Goal: Transaction & Acquisition: Purchase product/service

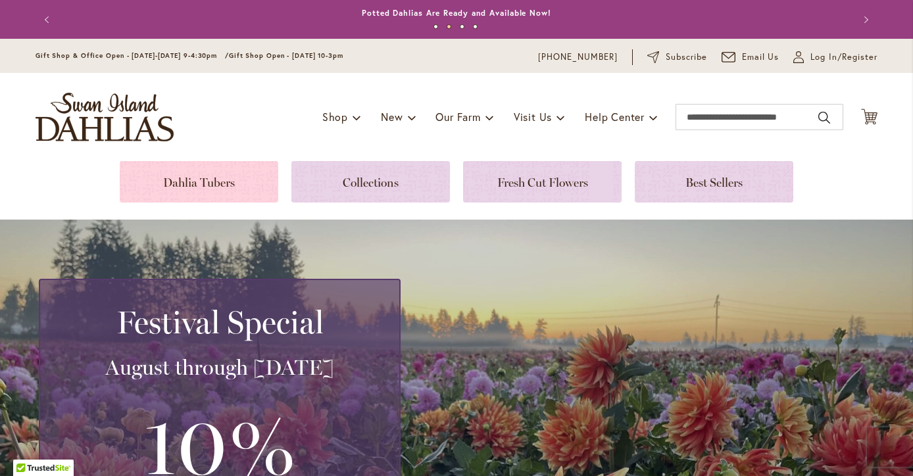
click at [233, 172] on link at bounding box center [199, 181] width 159 height 41
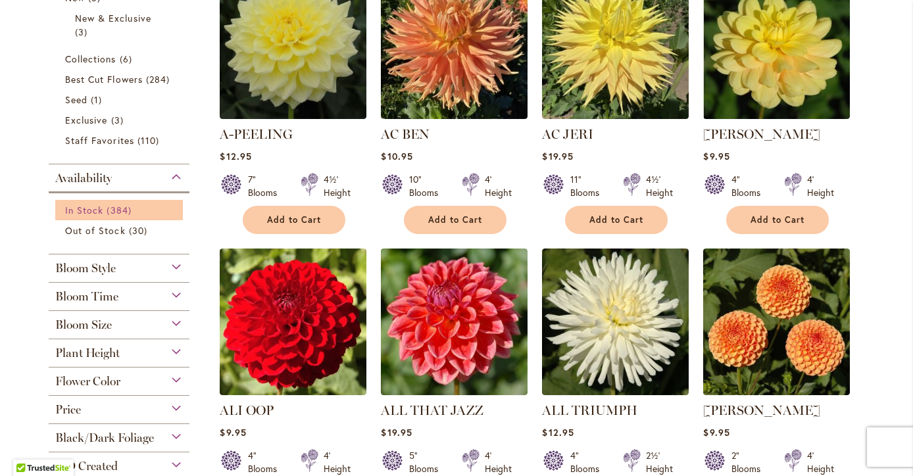
scroll to position [360, 0]
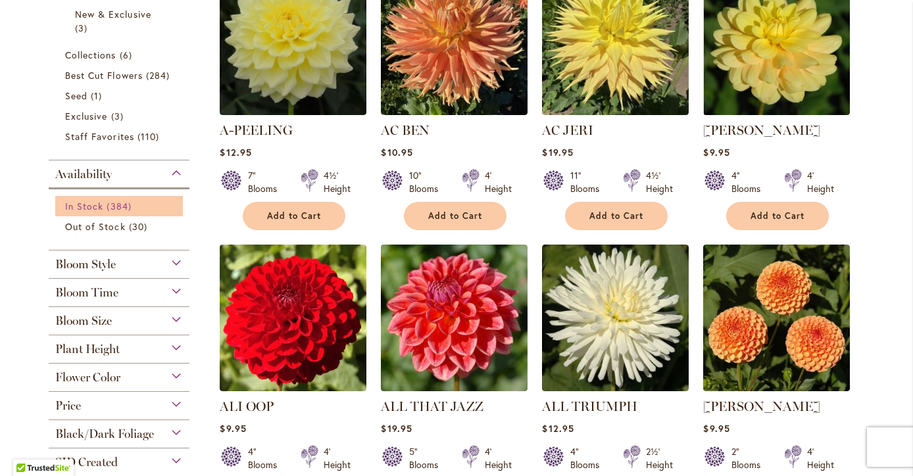
click at [128, 208] on span "384 items" at bounding box center [121, 206] width 28 height 14
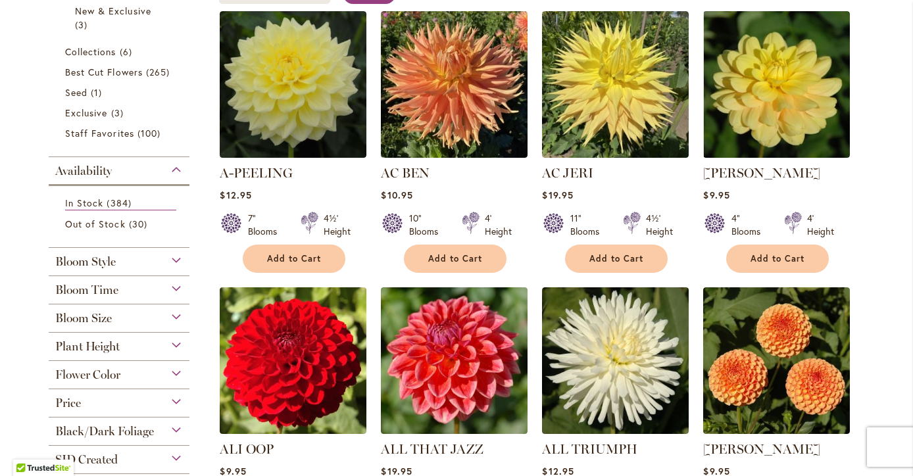
click at [177, 262] on div "Bloom Style" at bounding box center [119, 258] width 141 height 21
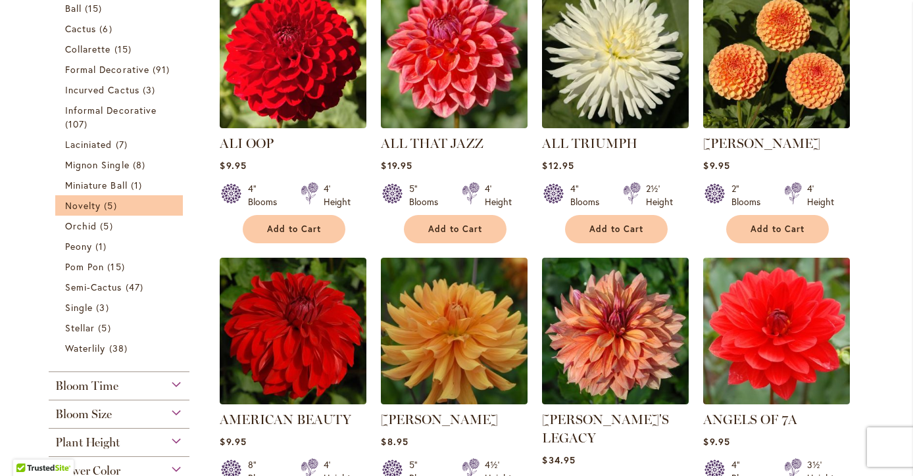
scroll to position [595, 0]
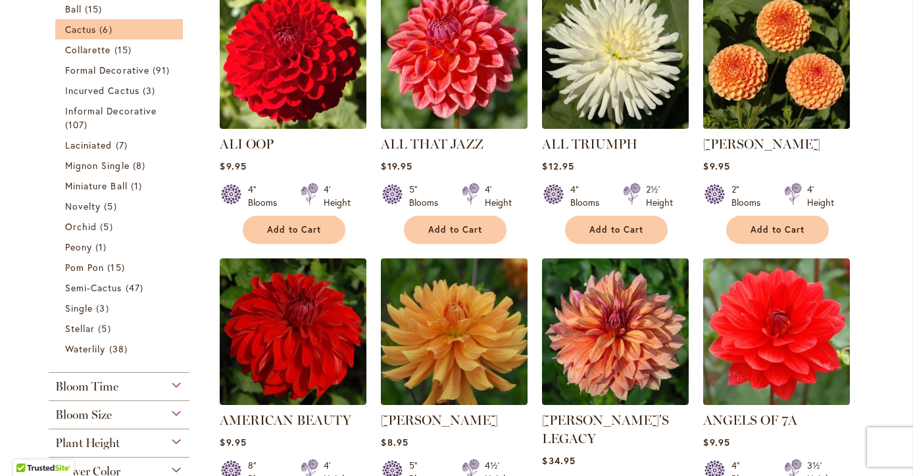
click at [110, 38] on li "Cactus 6 items" at bounding box center [119, 29] width 128 height 20
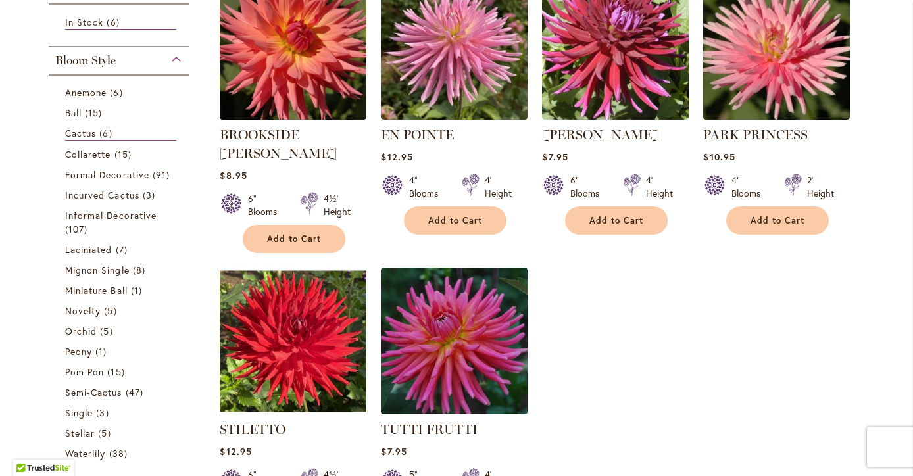
scroll to position [327, 0]
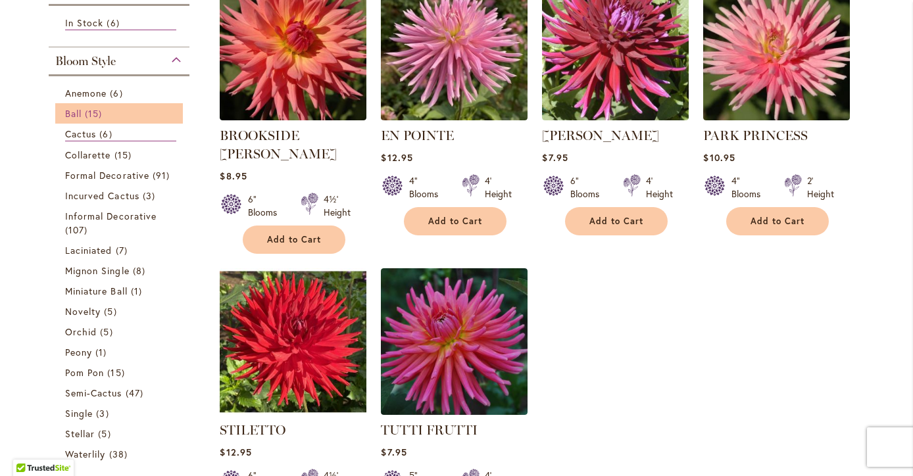
click at [95, 111] on span "15 items" at bounding box center [95, 114] width 20 height 14
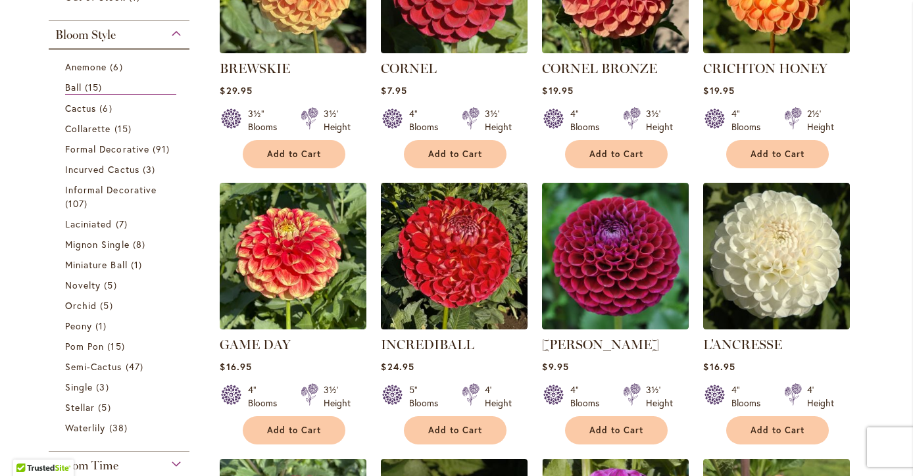
scroll to position [398, 0]
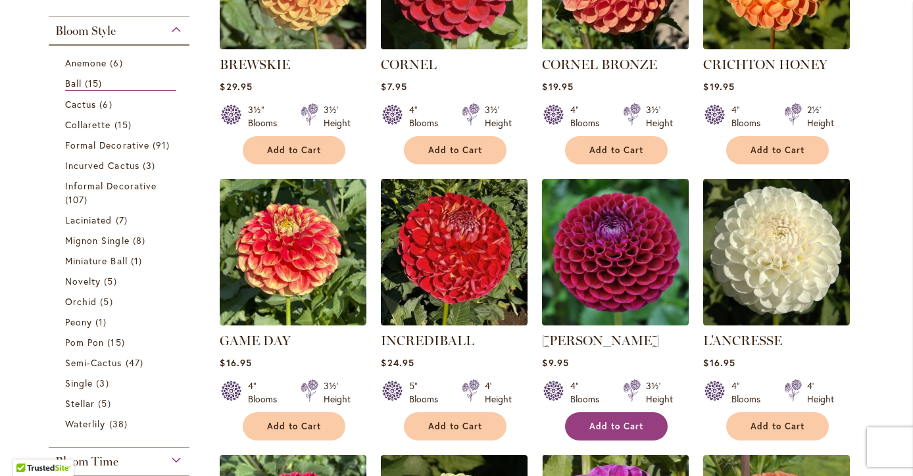
click at [608, 421] on span "Add to Cart" at bounding box center [616, 426] width 54 height 11
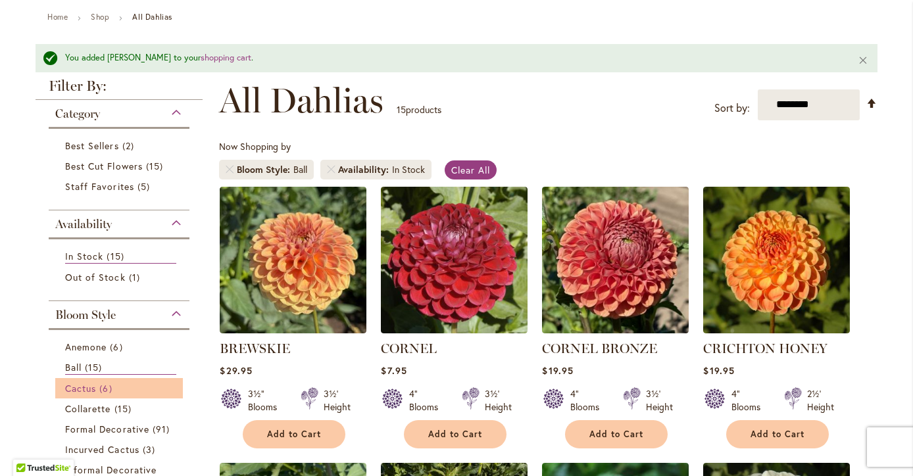
scroll to position [81, 0]
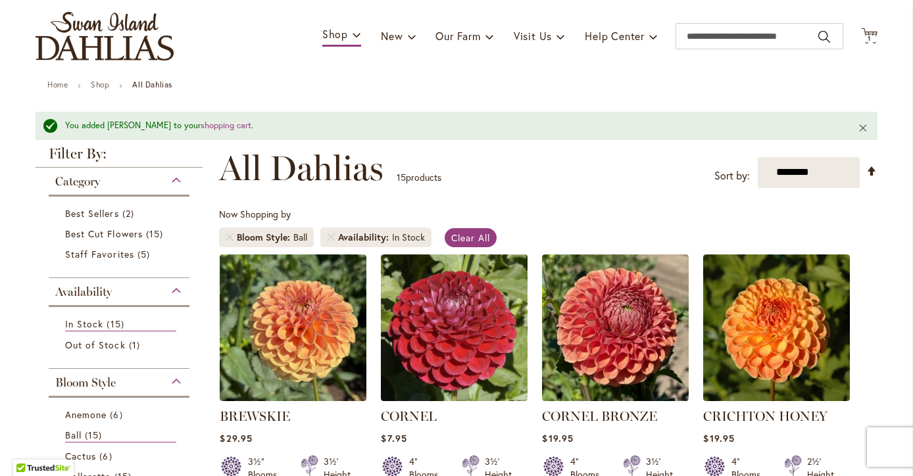
click at [865, 128] on button "Close" at bounding box center [863, 128] width 28 height 32
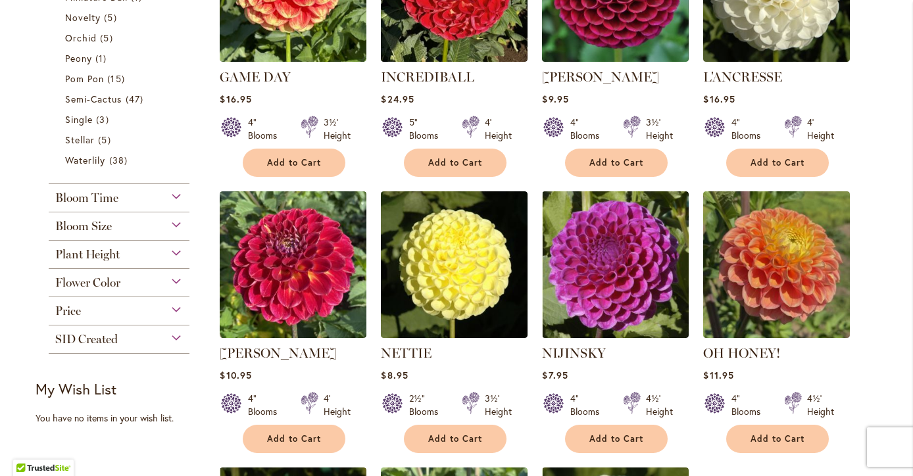
scroll to position [729, 0]
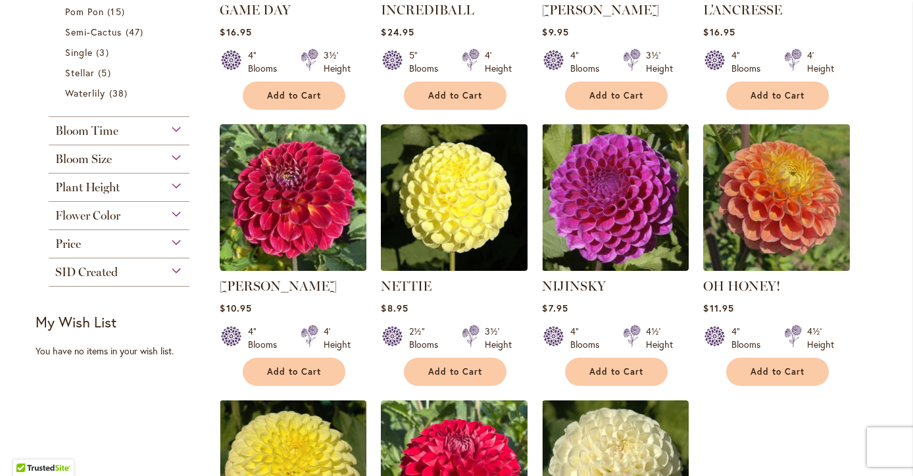
click at [157, 213] on div "Flower Color" at bounding box center [119, 212] width 141 height 21
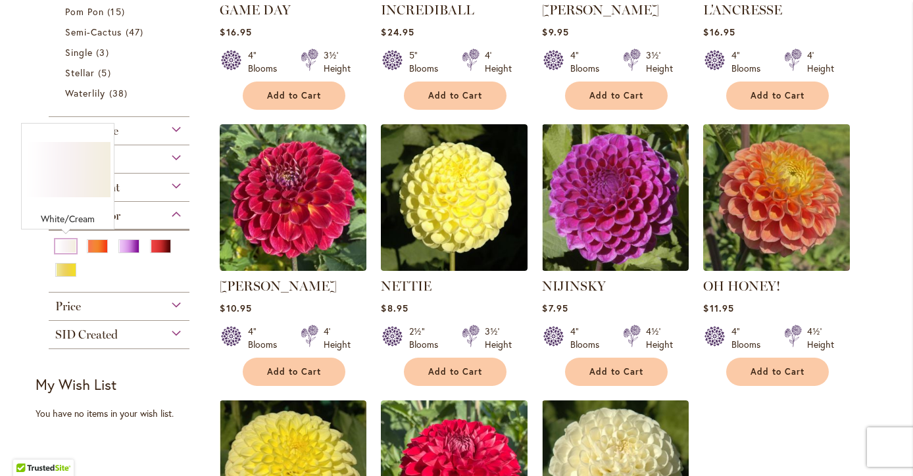
click at [69, 246] on div "White/Cream" at bounding box center [65, 246] width 21 height 14
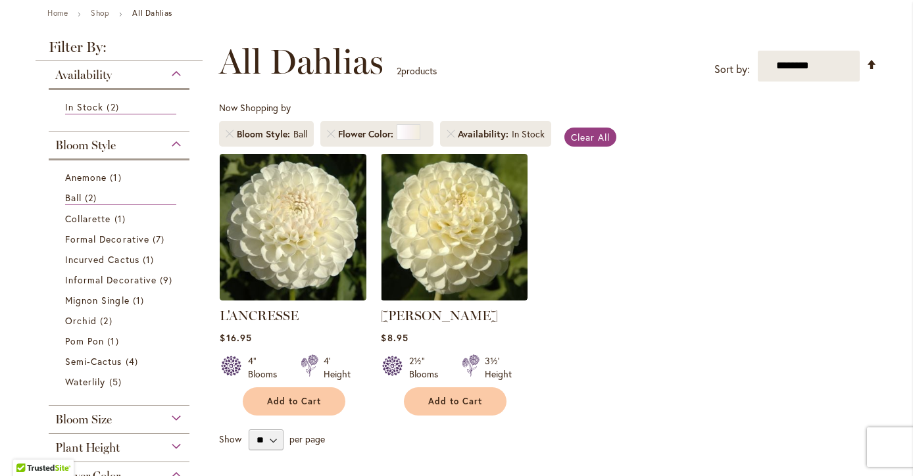
scroll to position [153, 0]
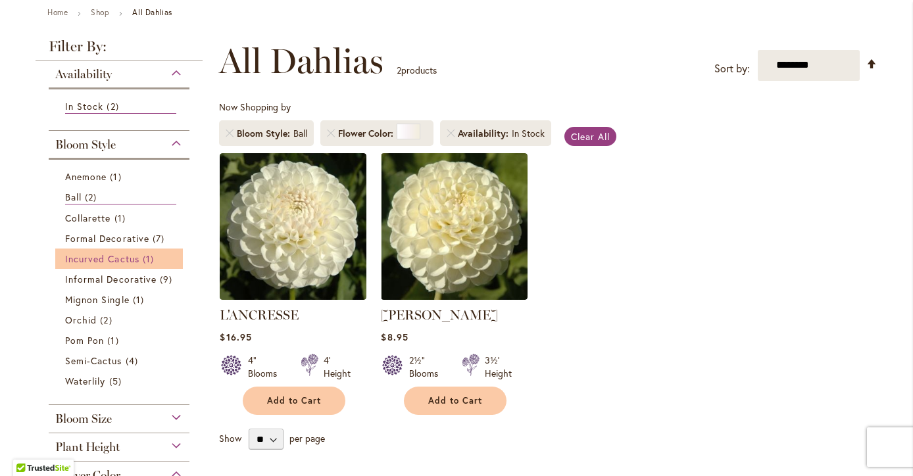
click at [103, 260] on span "Incurved Cactus" at bounding box center [102, 259] width 74 height 12
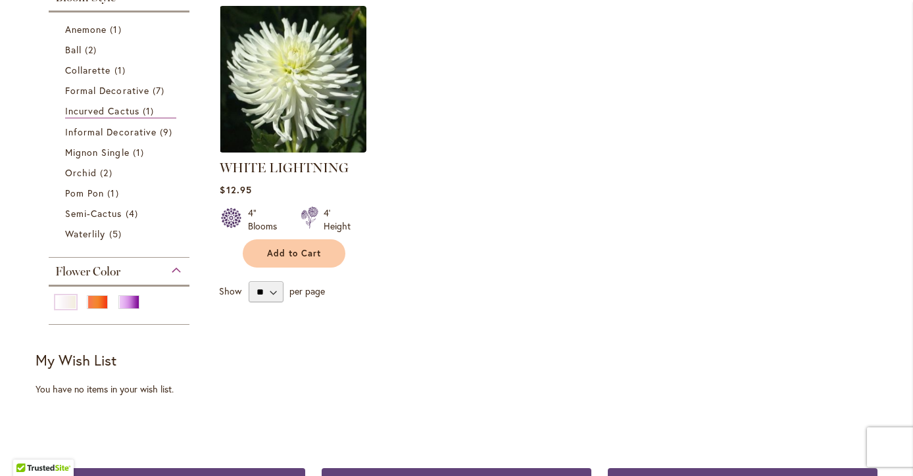
scroll to position [314, 0]
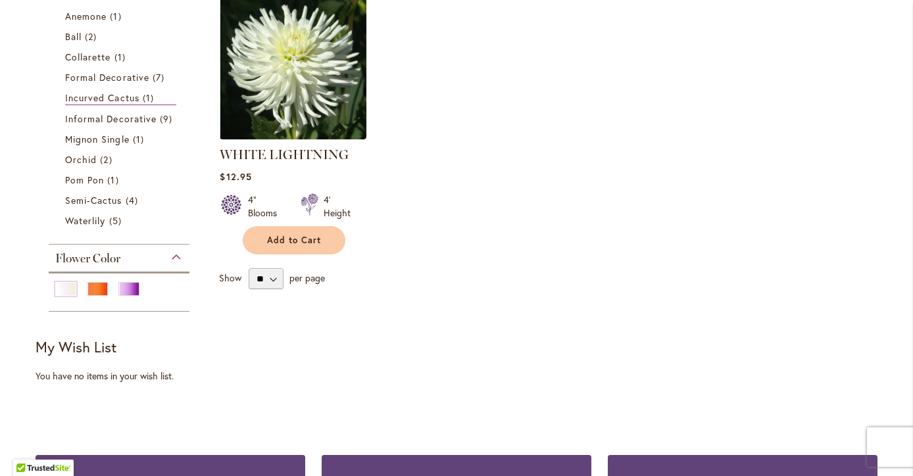
click at [172, 259] on div "Flower Color" at bounding box center [119, 255] width 141 height 21
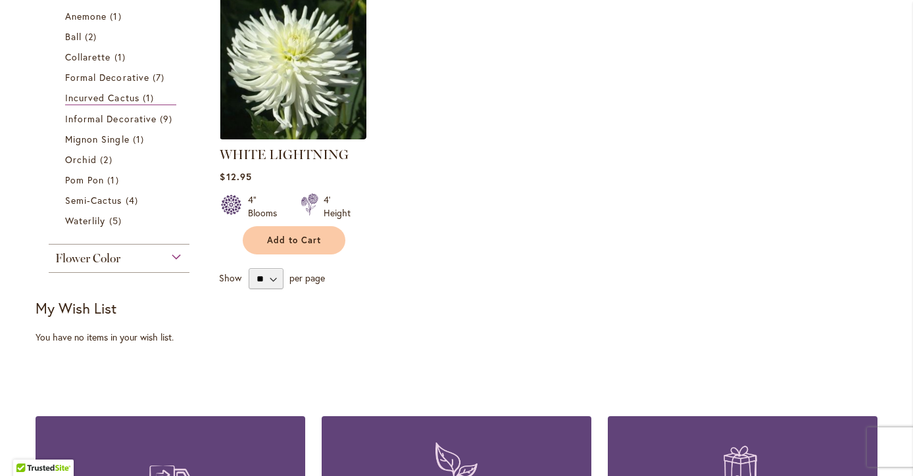
click at [172, 259] on div "Flower Color" at bounding box center [119, 255] width 141 height 21
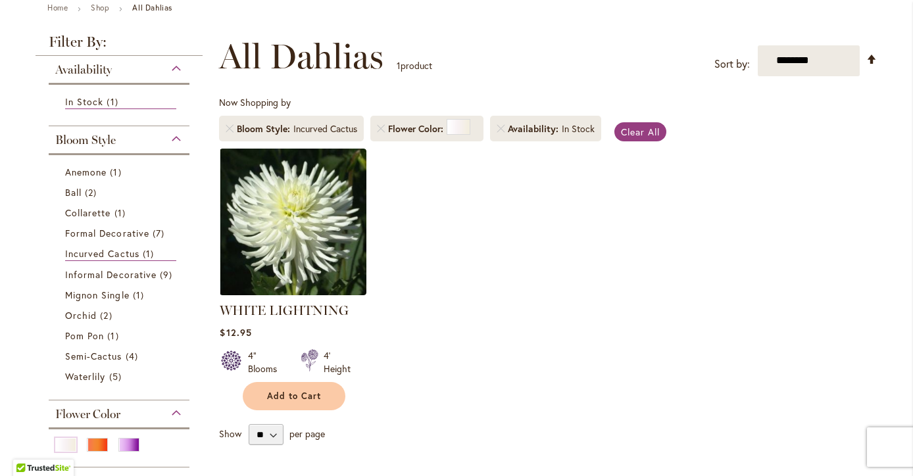
scroll to position [53, 0]
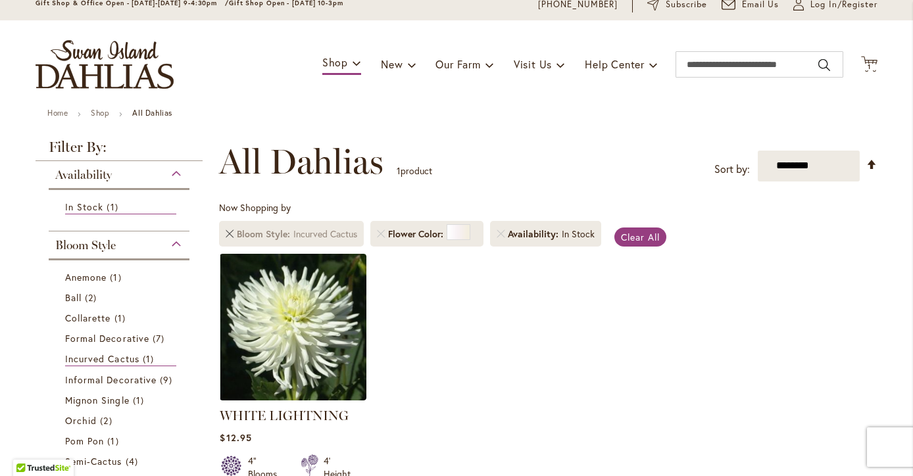
click at [233, 234] on link "Remove Bloom Style Incurved Cactus" at bounding box center [230, 234] width 8 height 8
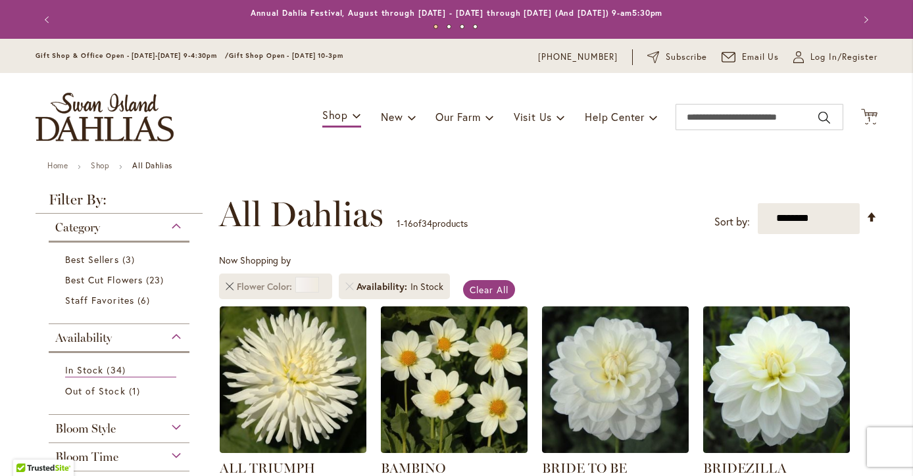
click at [230, 283] on link "Remove Flower Color White/Cream" at bounding box center [230, 287] width 8 height 8
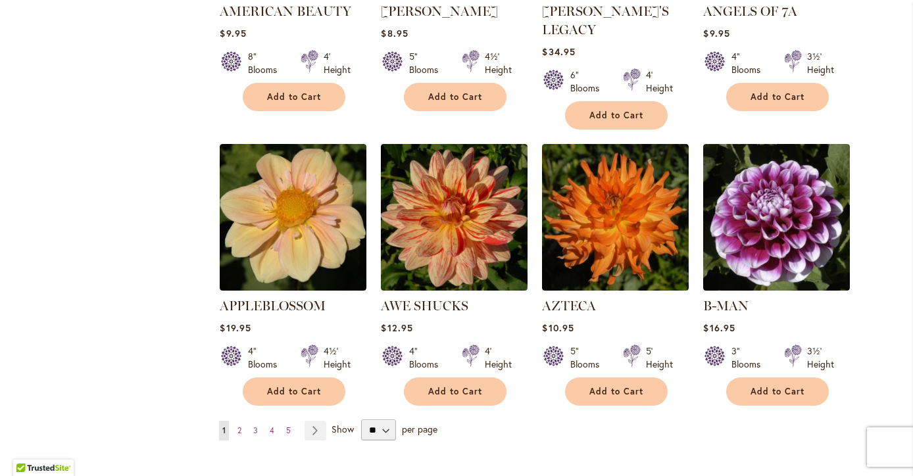
scroll to position [1068, 0]
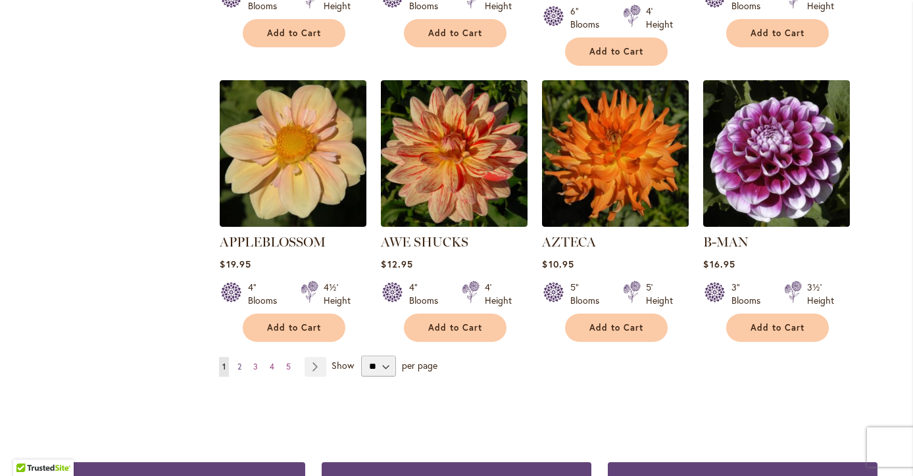
click at [244, 357] on link "Page 2" at bounding box center [239, 367] width 11 height 20
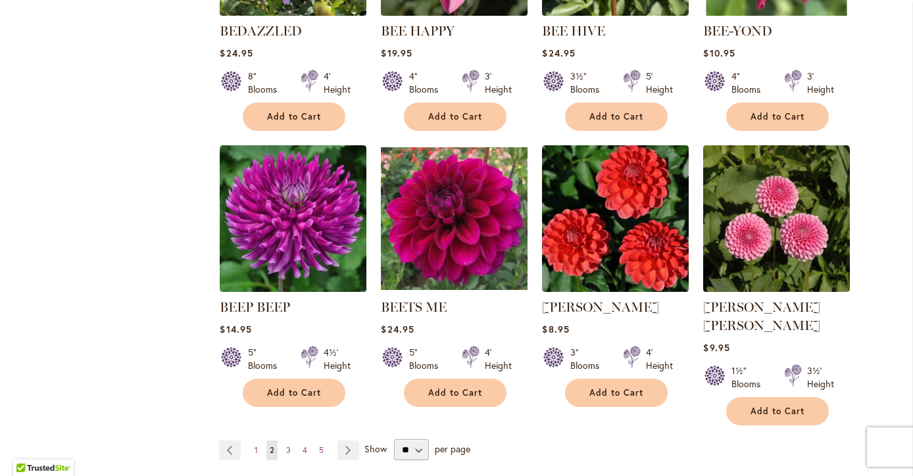
scroll to position [985, 0]
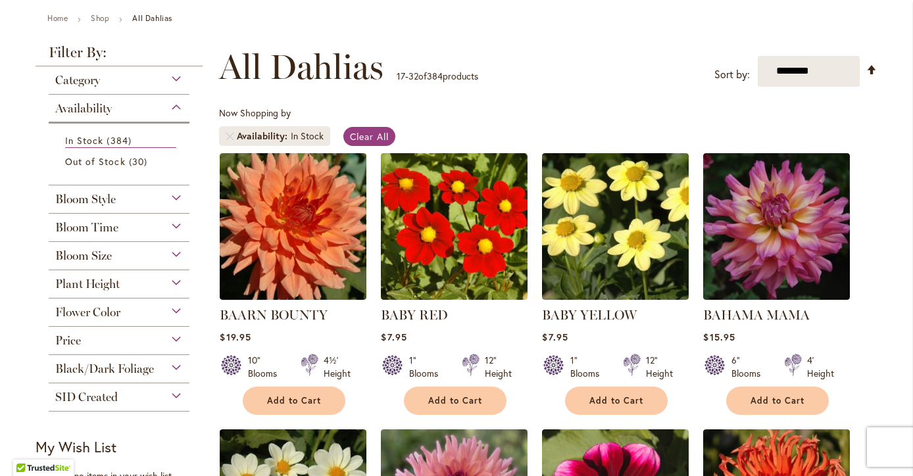
click at [159, 197] on div "Bloom Style" at bounding box center [119, 195] width 141 height 21
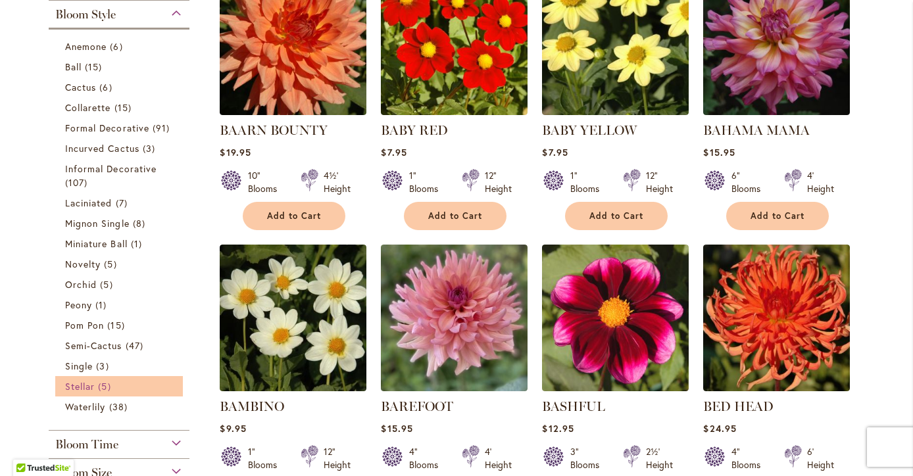
click at [142, 389] on link "Stellar 5 items" at bounding box center [120, 387] width 111 height 14
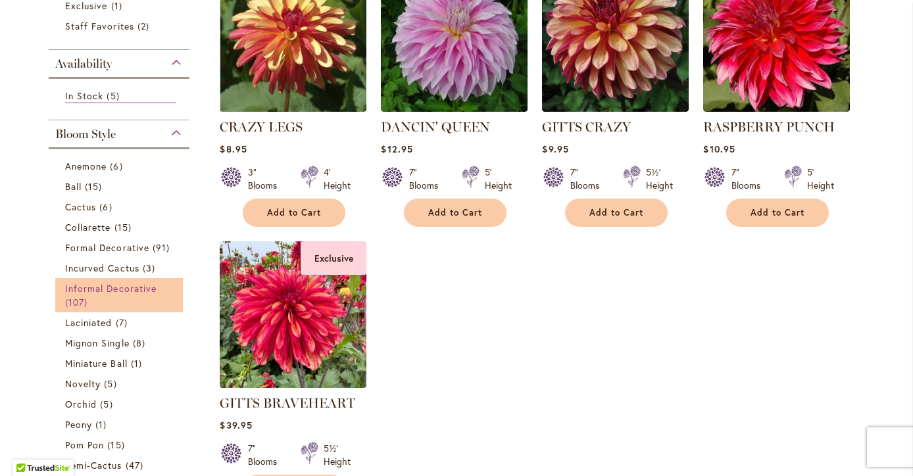
scroll to position [380, 0]
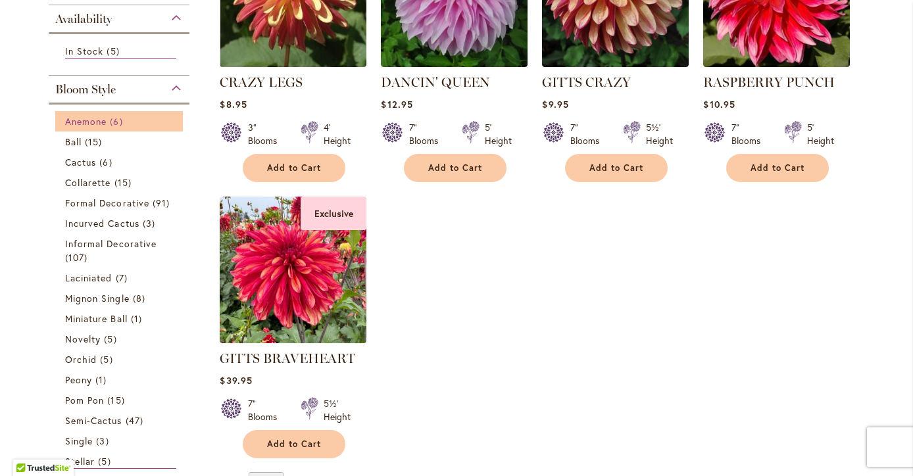
click at [107, 124] on link "Anemone 6 items" at bounding box center [120, 121] width 111 height 14
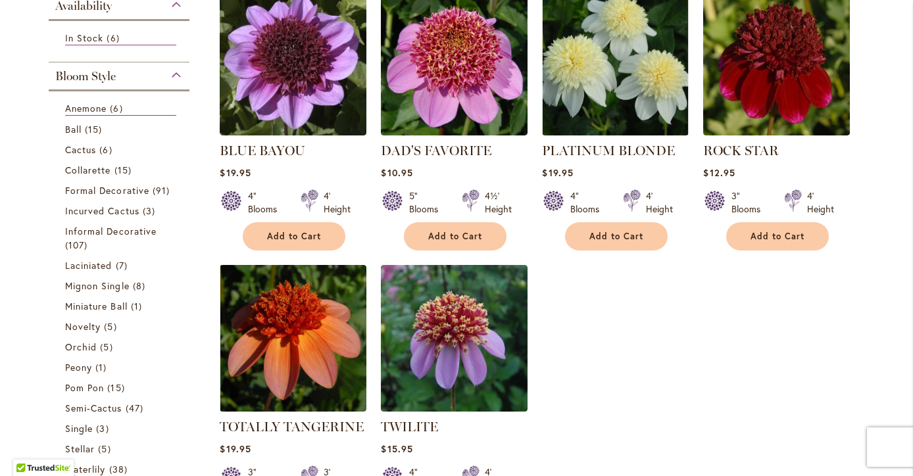
scroll to position [307, 0]
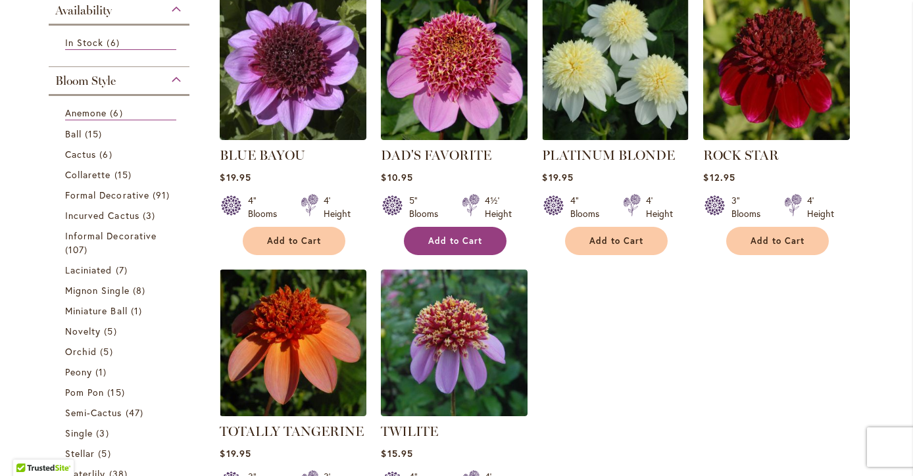
click at [429, 241] on span "Add to Cart" at bounding box center [455, 240] width 54 height 11
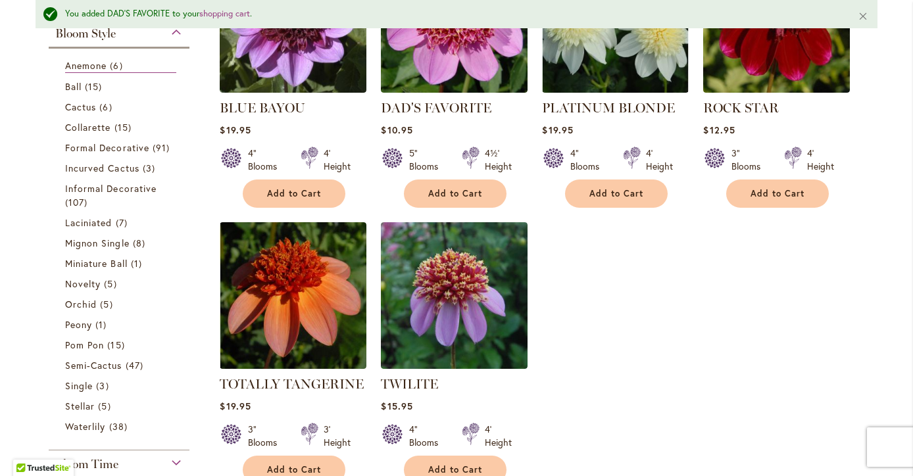
scroll to position [391, 0]
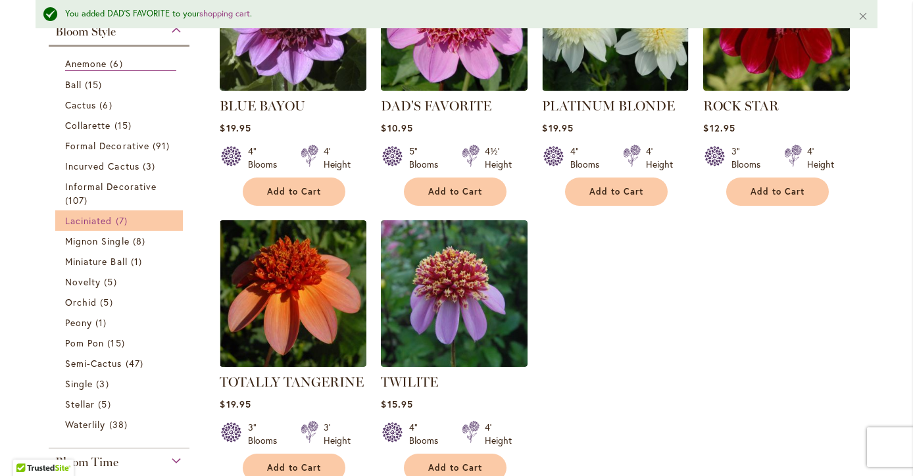
click at [111, 218] on span "Laciniated" at bounding box center [88, 220] width 47 height 12
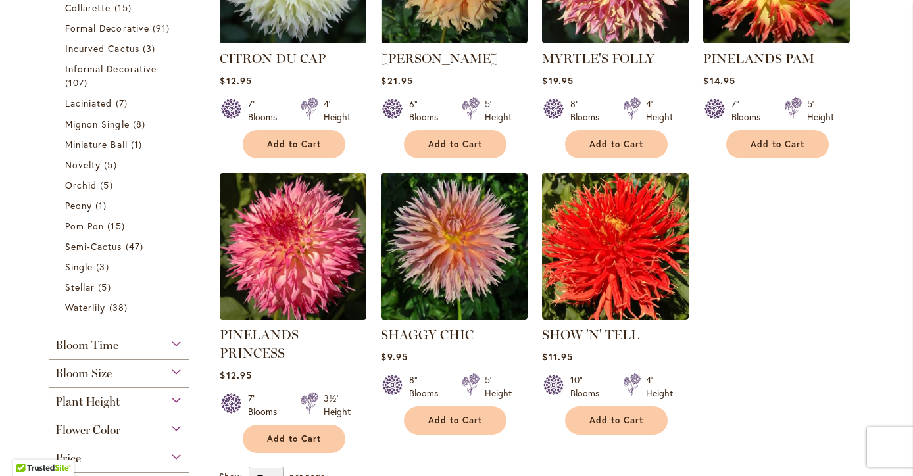
scroll to position [407, 0]
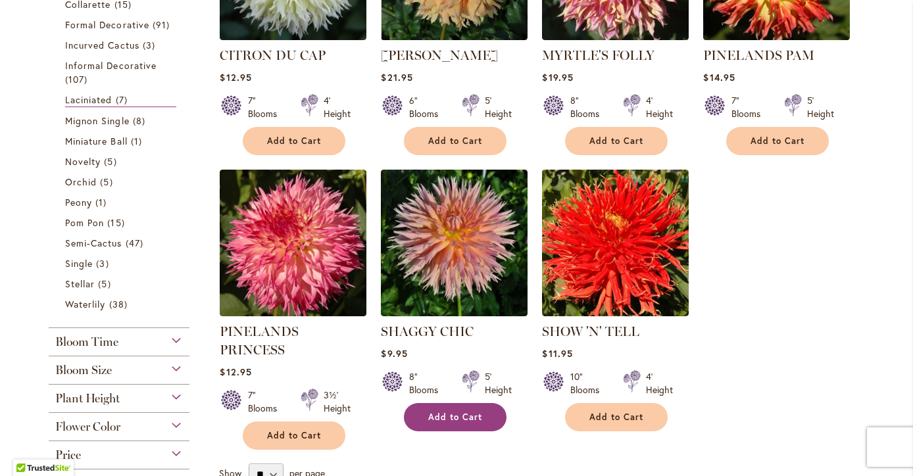
click at [452, 418] on span "Add to Cart" at bounding box center [455, 417] width 54 height 11
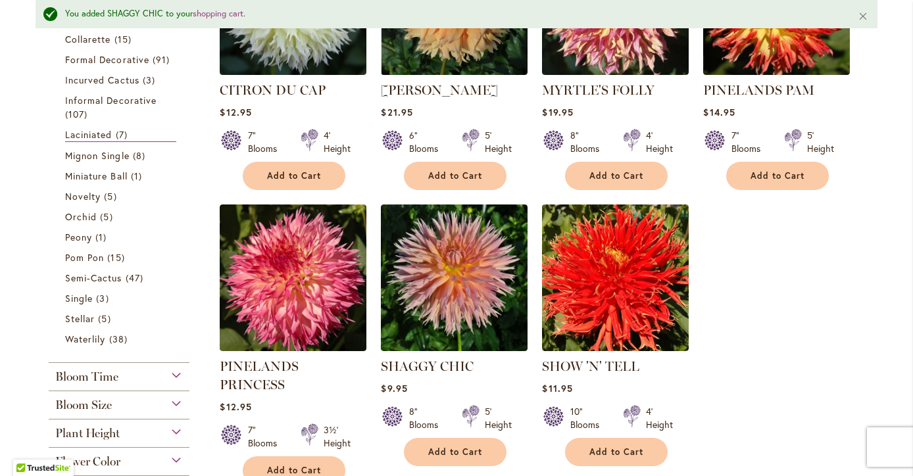
scroll to position [418, 0]
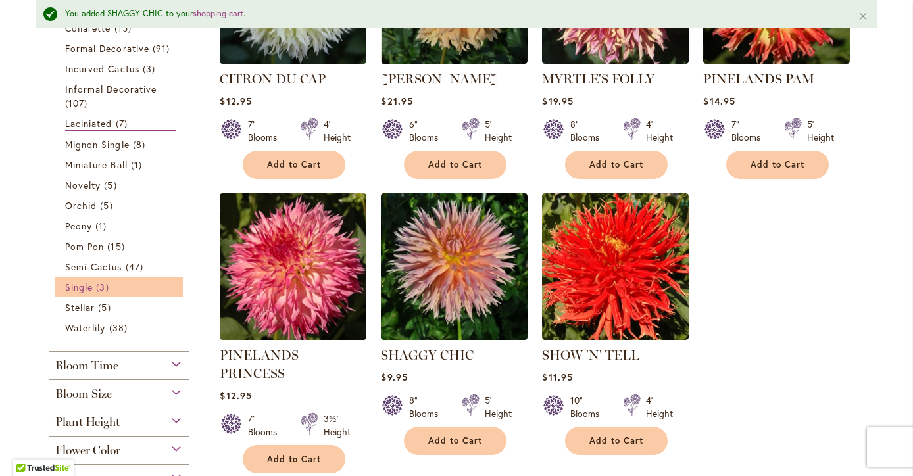
click at [71, 283] on span "Single" at bounding box center [79, 287] width 28 height 12
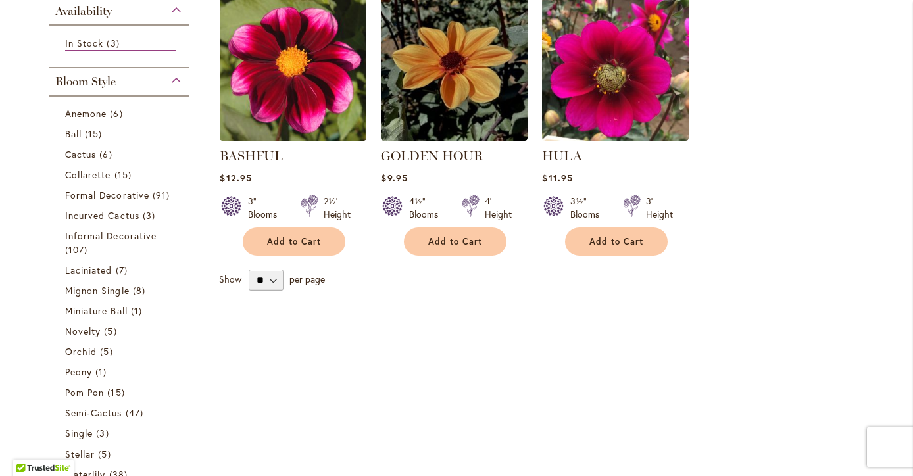
scroll to position [307, 0]
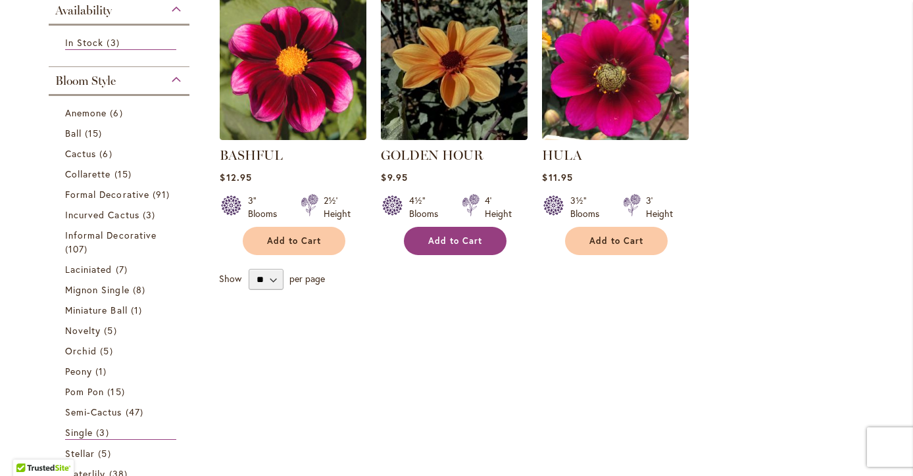
click at [451, 239] on span "Add to Cart" at bounding box center [455, 240] width 54 height 11
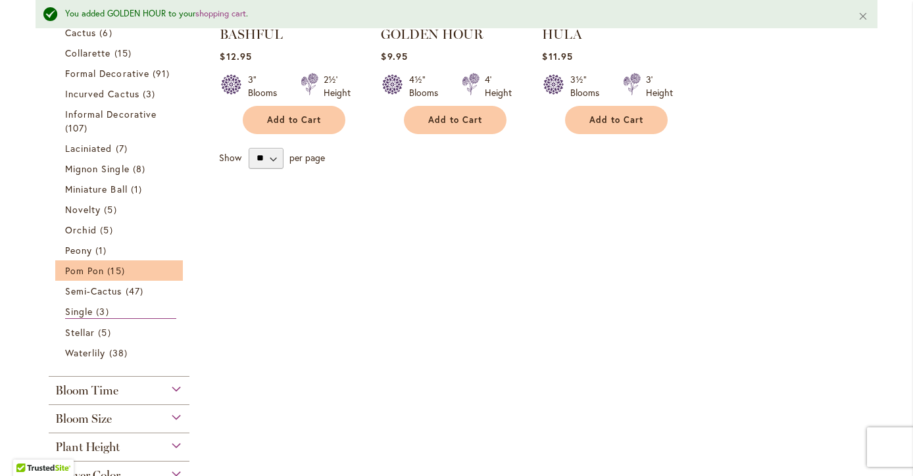
scroll to position [455, 0]
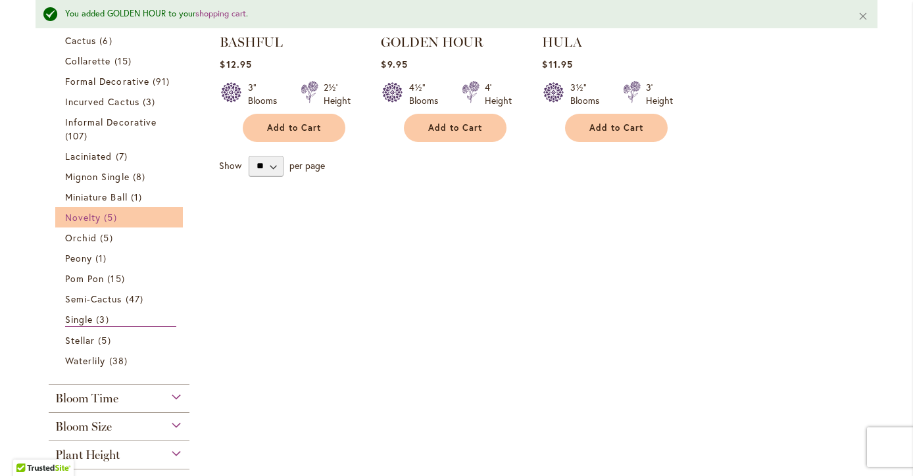
click at [84, 222] on li "Novelty 5 items" at bounding box center [119, 217] width 128 height 20
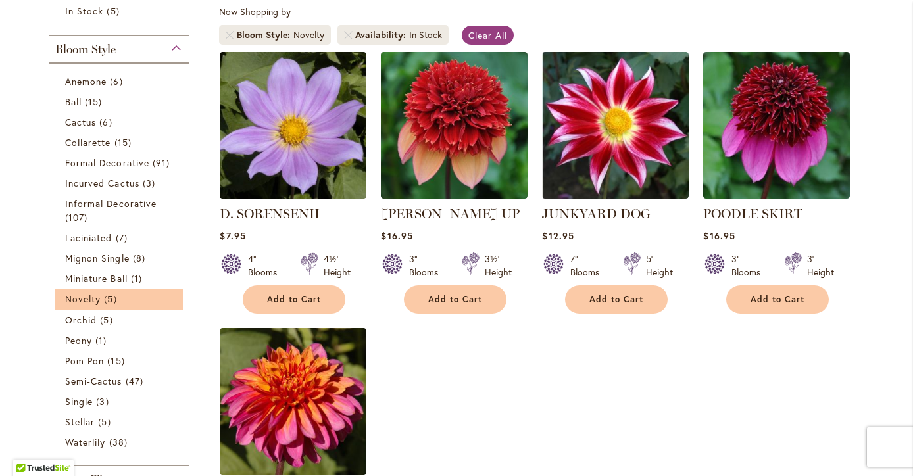
scroll to position [247, 0]
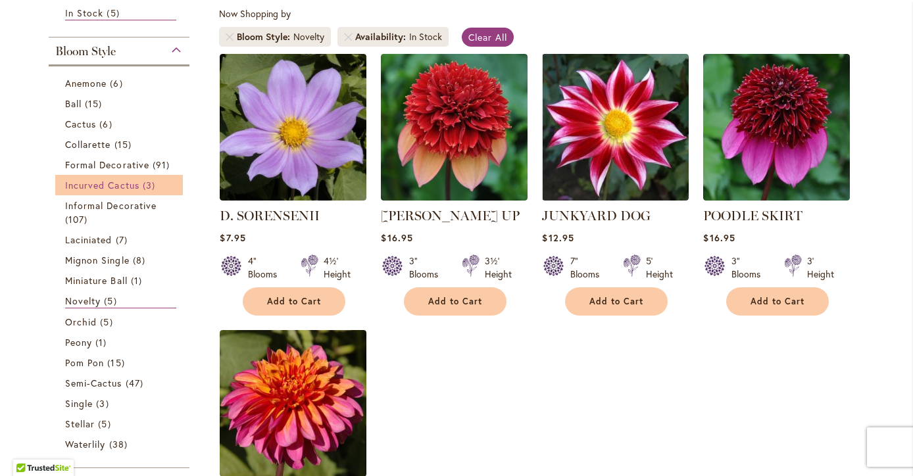
click at [104, 185] on span "Incurved Cactus" at bounding box center [102, 185] width 74 height 12
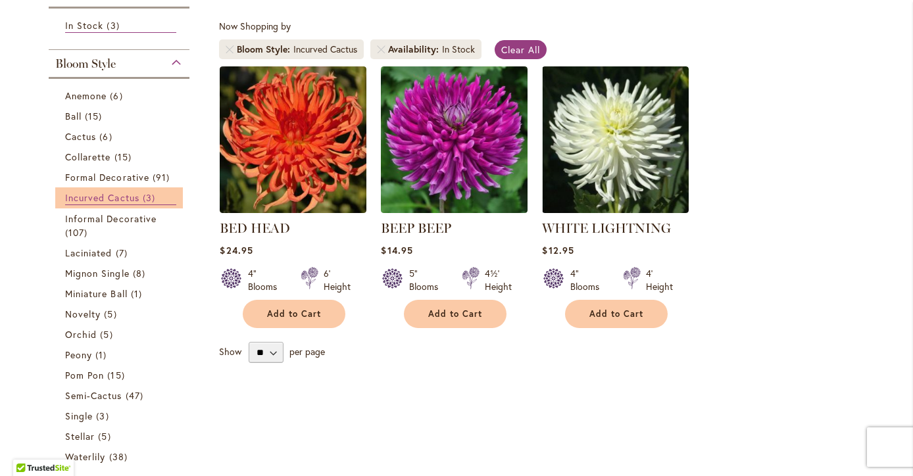
scroll to position [235, 0]
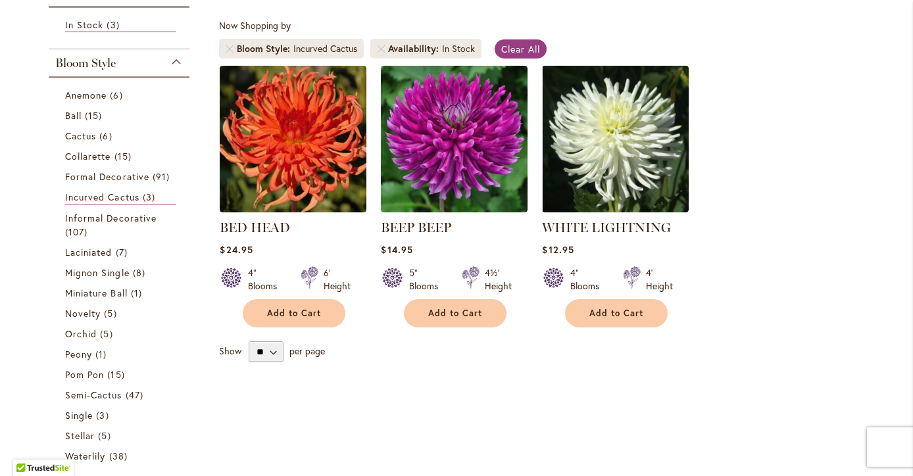
click at [225, 49] on li "Bloom Style Incurved Cactus" at bounding box center [291, 49] width 145 height 20
click at [235, 47] on li "Bloom Style Incurved Cactus" at bounding box center [291, 49] width 145 height 20
click at [232, 47] on link "Remove Bloom Style Incurved Cactus" at bounding box center [230, 49] width 8 height 8
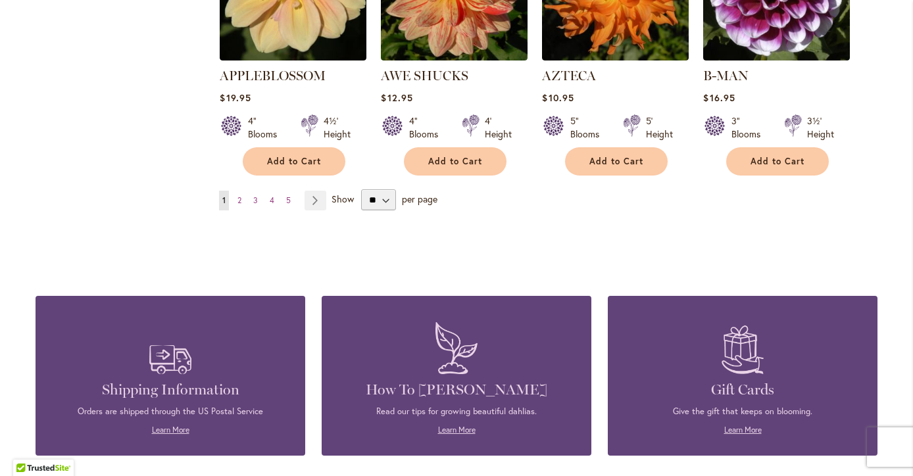
scroll to position [1275, 0]
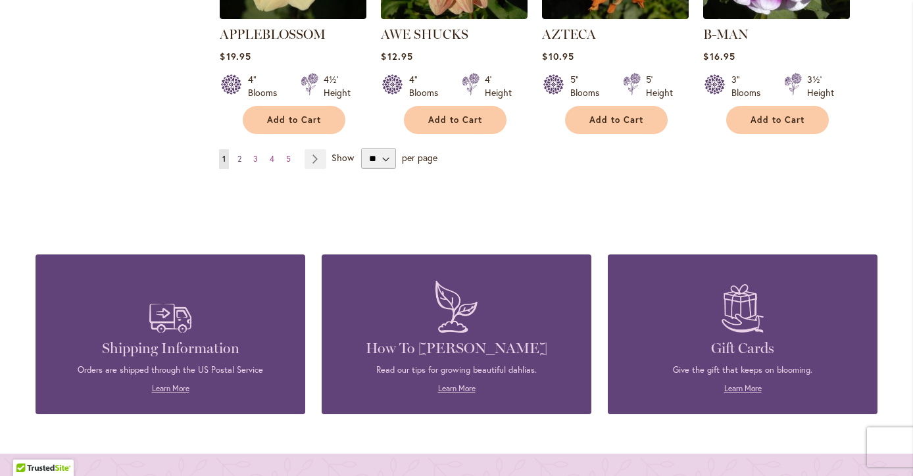
click at [241, 154] on span "2" at bounding box center [239, 159] width 4 height 10
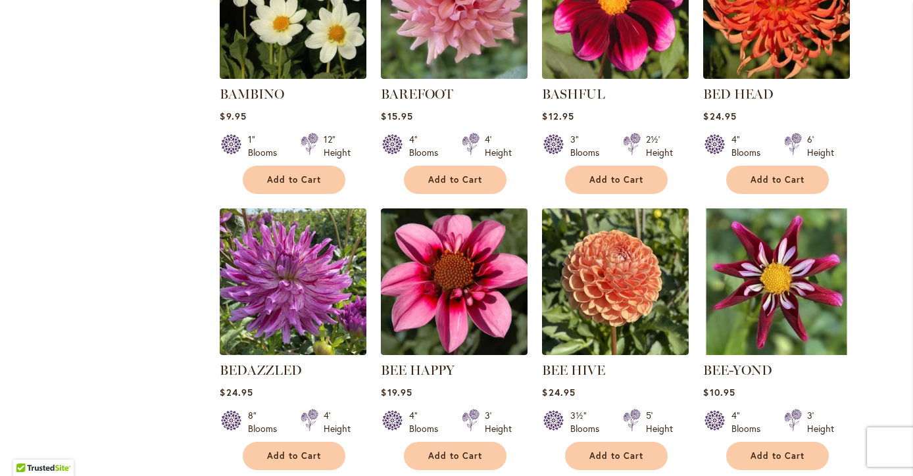
scroll to position [719, 0]
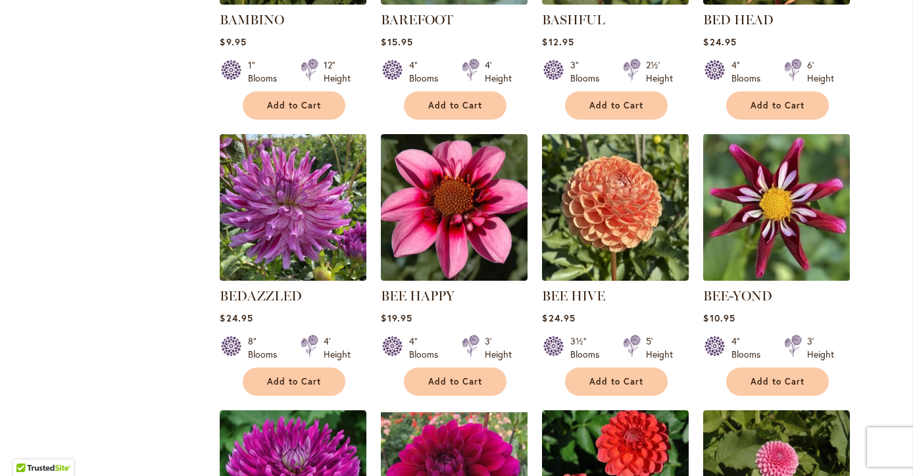
click at [762, 259] on img at bounding box center [777, 207] width 154 height 154
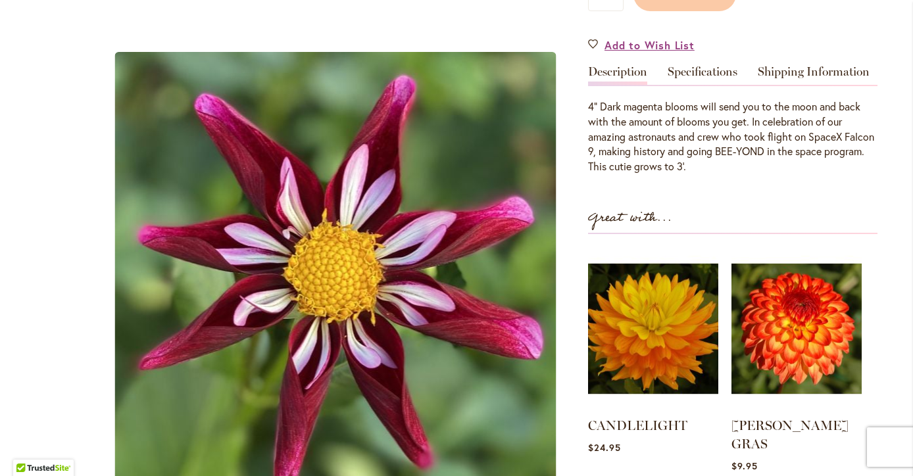
scroll to position [299, 0]
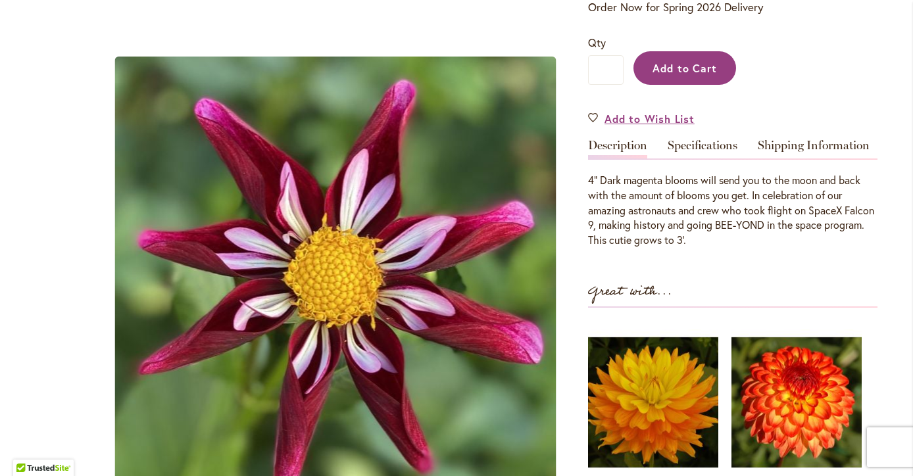
click at [656, 77] on button "Add to Cart" at bounding box center [684, 68] width 103 height 34
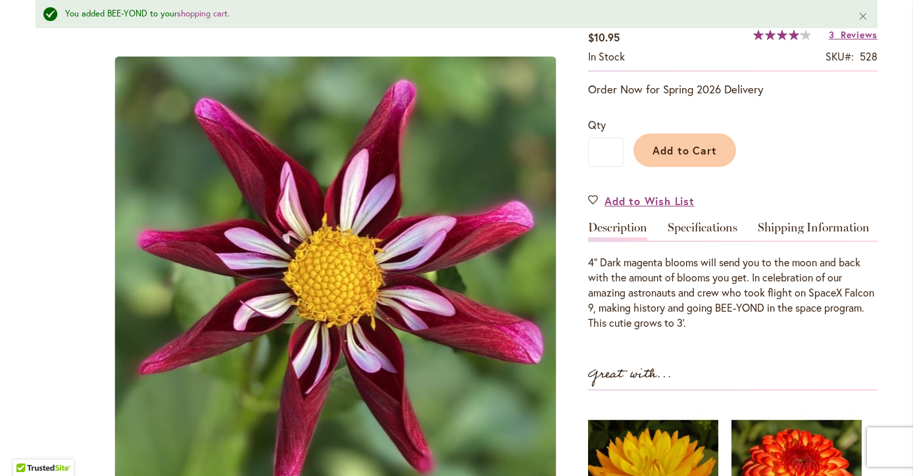
scroll to position [256, 0]
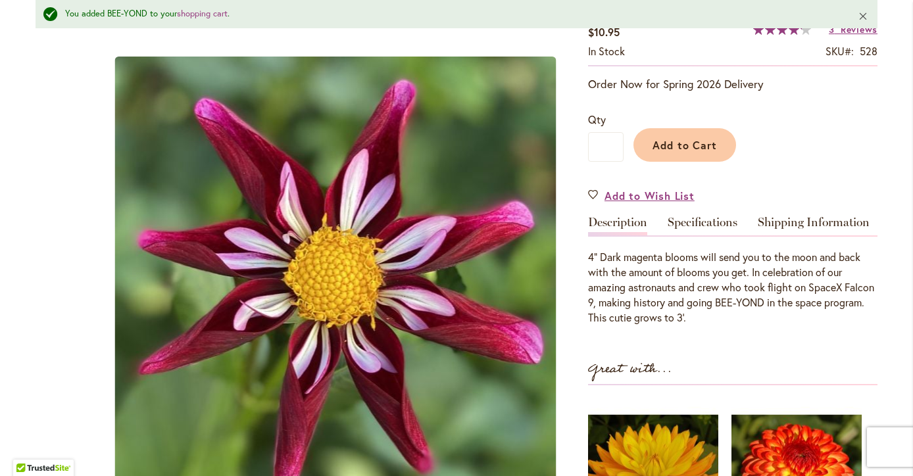
click at [866, 31] on button "Close" at bounding box center [863, 16] width 28 height 32
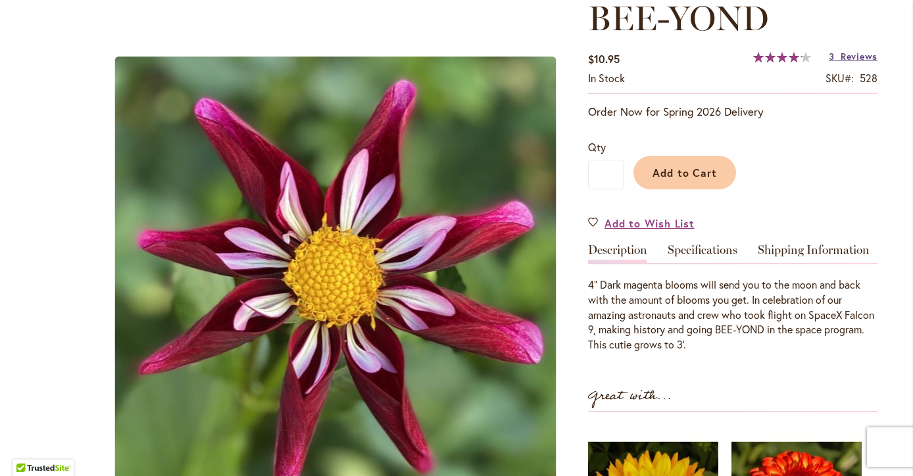
click at [839, 58] on link "3 Reviews" at bounding box center [853, 56] width 49 height 12
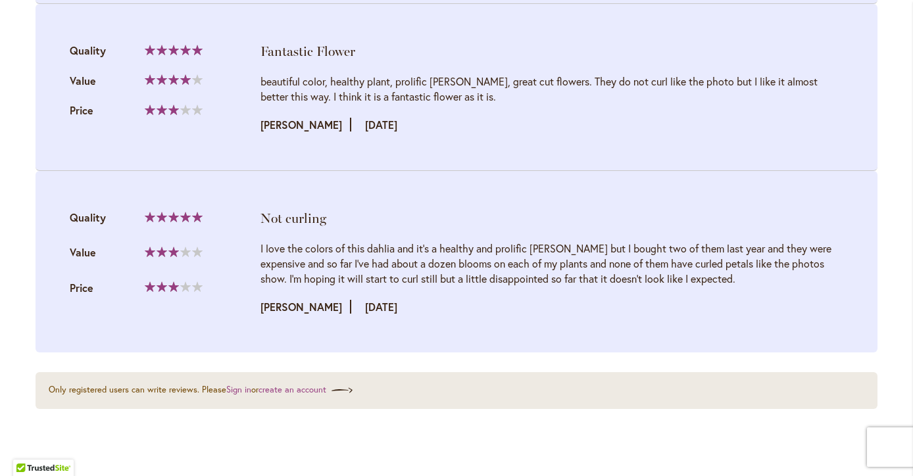
scroll to position [1686, 0]
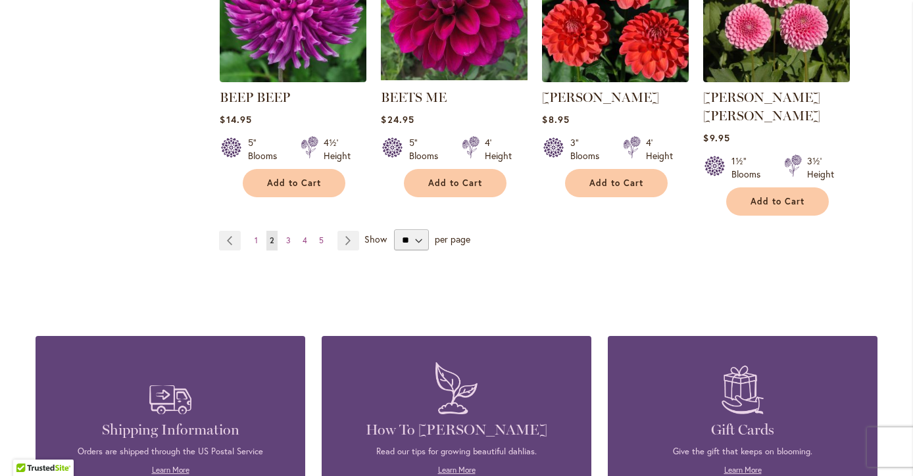
scroll to position [1205, 0]
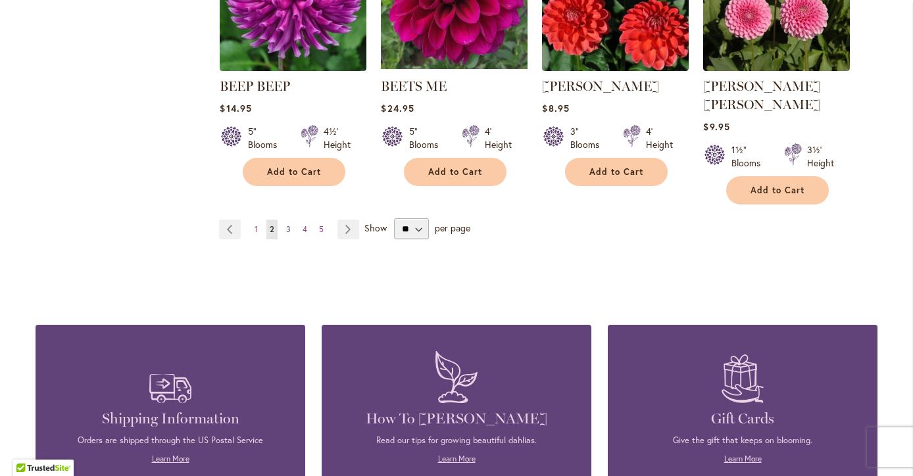
click at [288, 224] on span "3" at bounding box center [288, 229] width 5 height 10
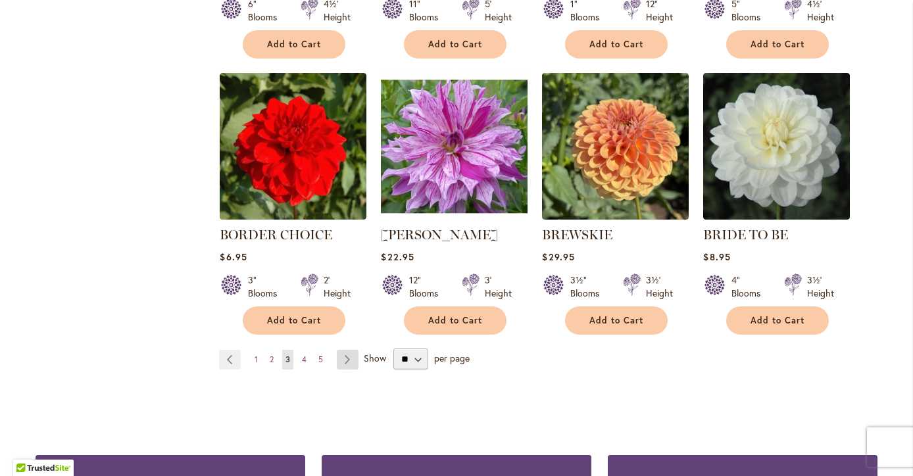
scroll to position [1057, 0]
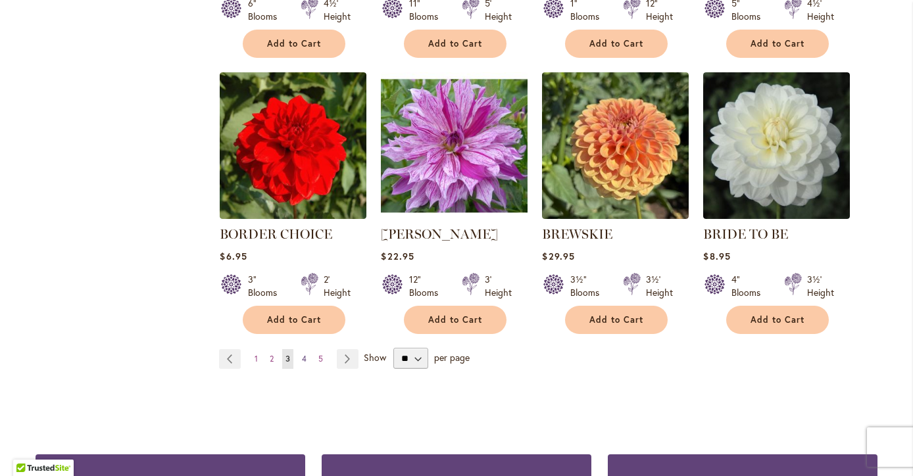
click at [307, 356] on span "4" at bounding box center [304, 359] width 5 height 10
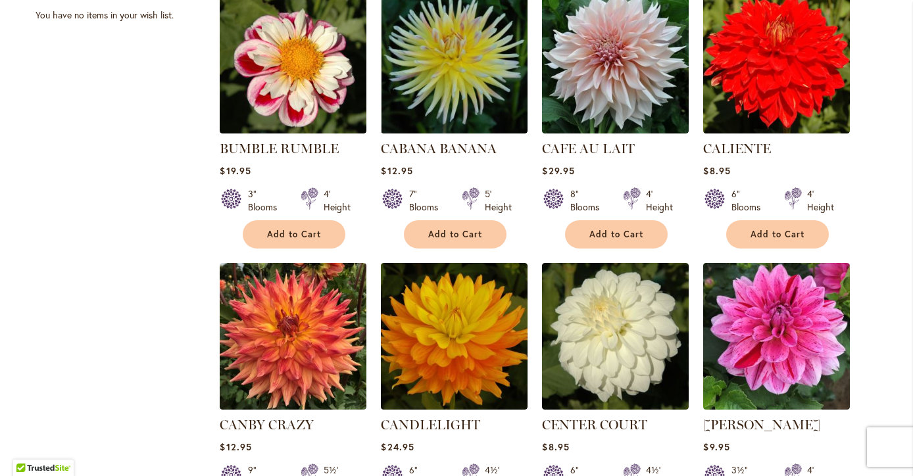
scroll to position [612, 0]
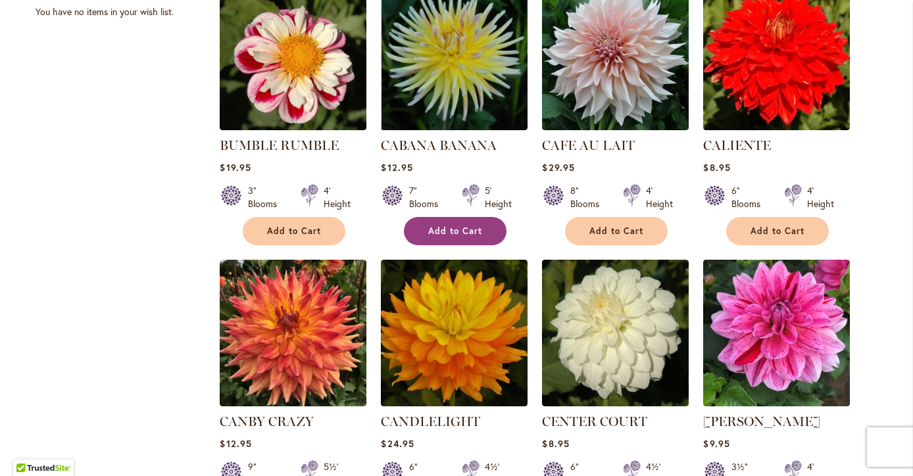
click at [420, 237] on button "Add to Cart" at bounding box center [455, 231] width 103 height 28
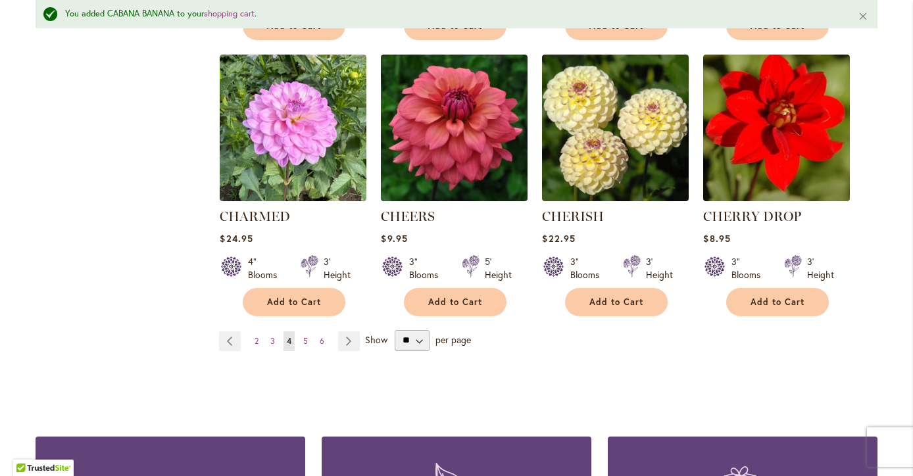
scroll to position [1116, 0]
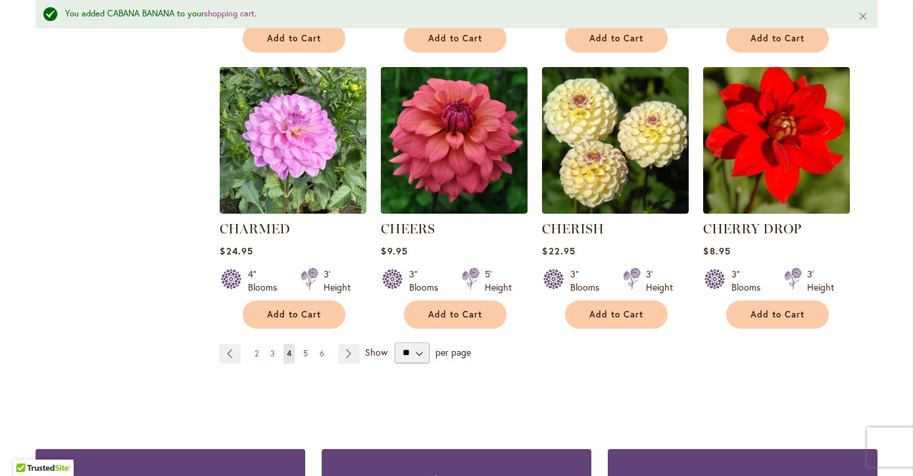
click at [306, 351] on span "5" at bounding box center [305, 354] width 5 height 10
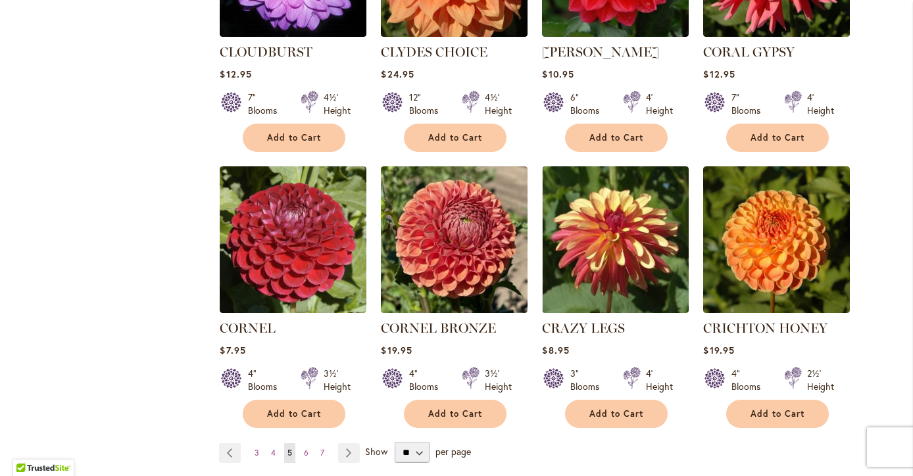
scroll to position [1008, 0]
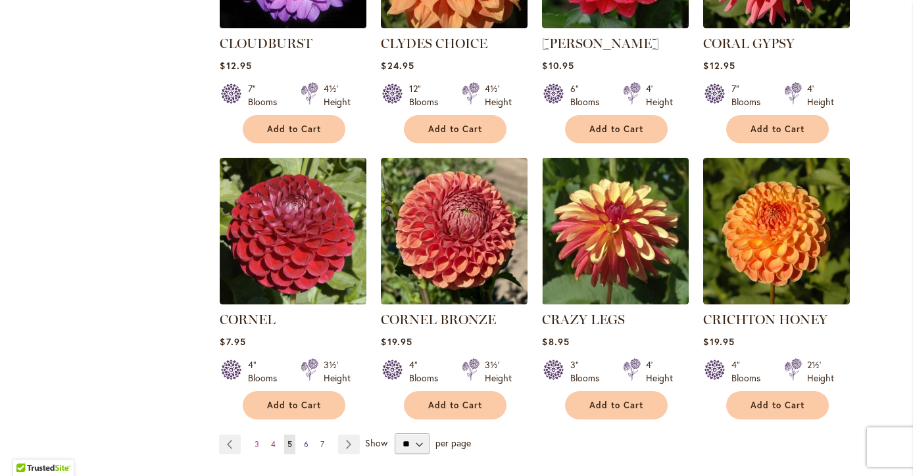
click at [304, 439] on span "6" at bounding box center [306, 444] width 5 height 10
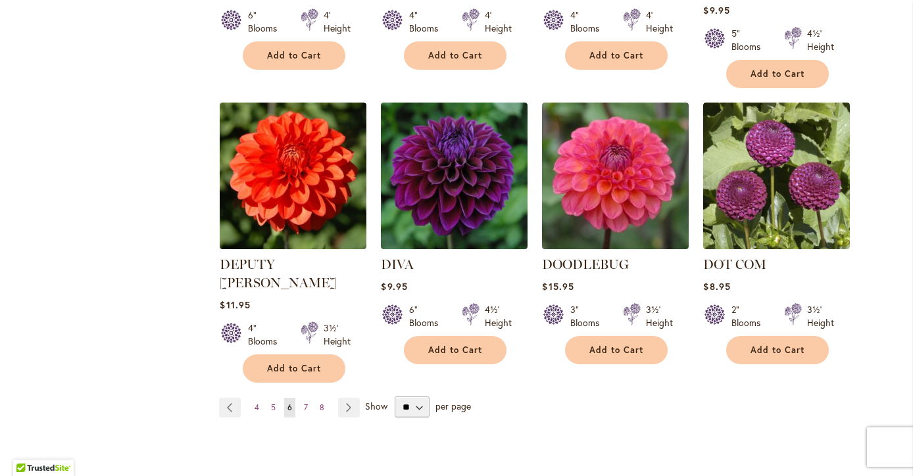
scroll to position [1064, 0]
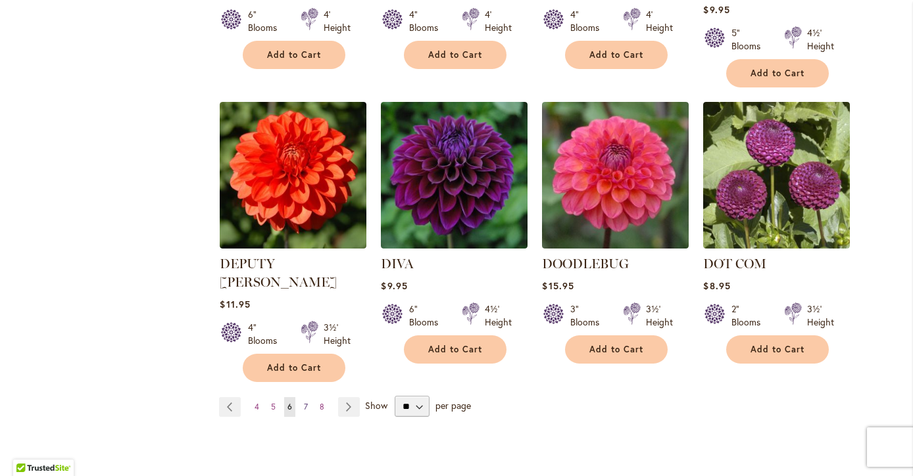
click at [307, 402] on span "7" at bounding box center [306, 407] width 4 height 10
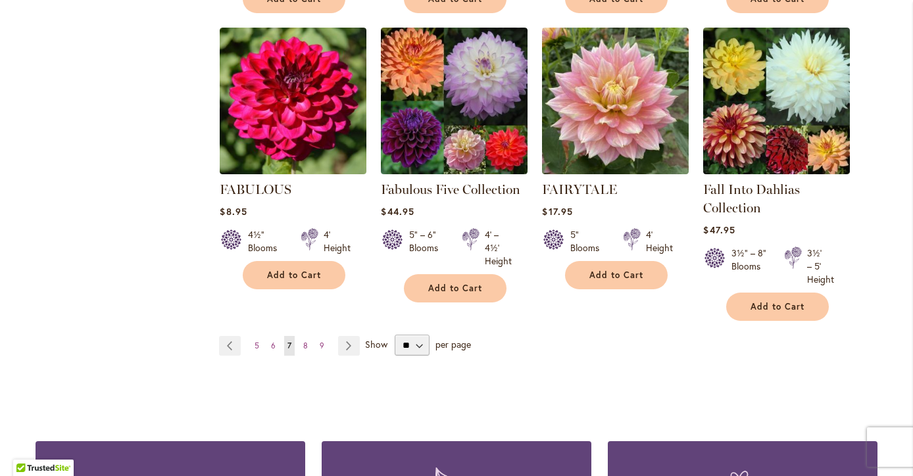
scroll to position [1103, 0]
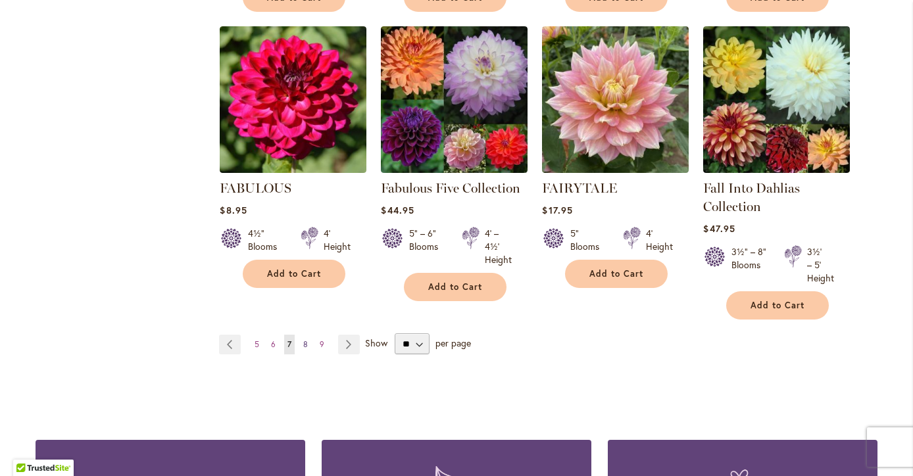
click at [300, 341] on link "Page 8" at bounding box center [305, 345] width 11 height 20
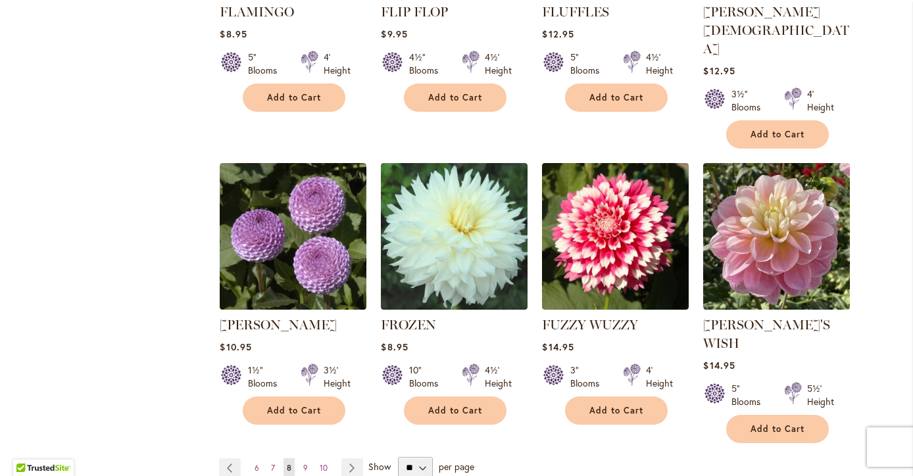
scroll to position [1041, 0]
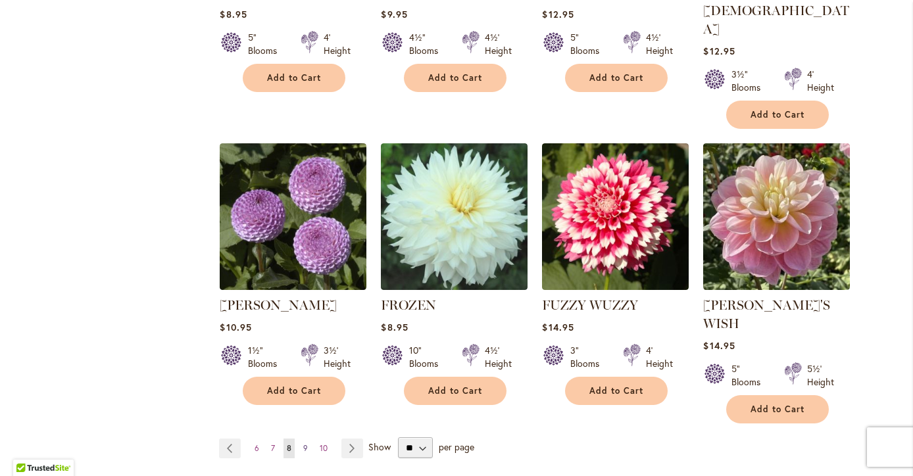
click at [303, 443] on span "9" at bounding box center [305, 448] width 5 height 10
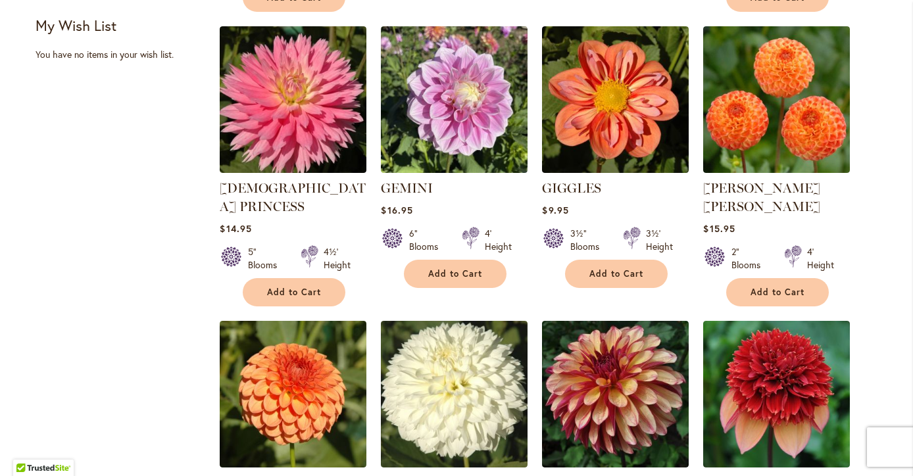
scroll to position [555, 0]
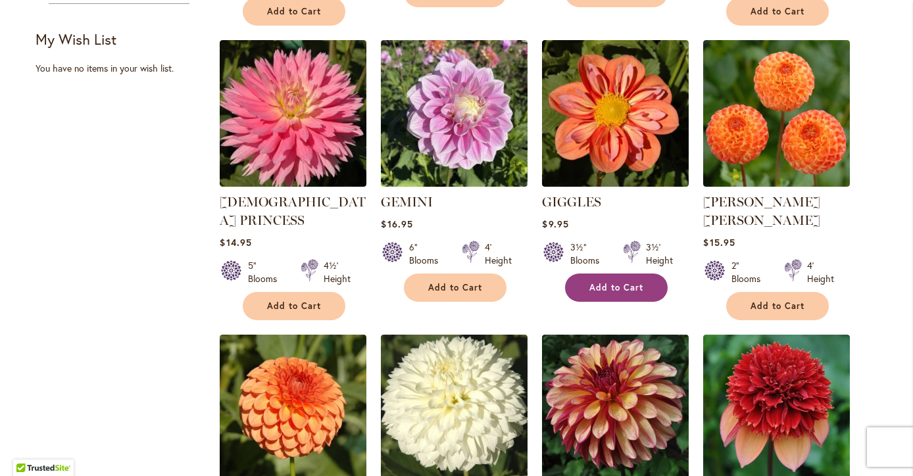
click at [610, 277] on button "Add to Cart" at bounding box center [616, 288] width 103 height 28
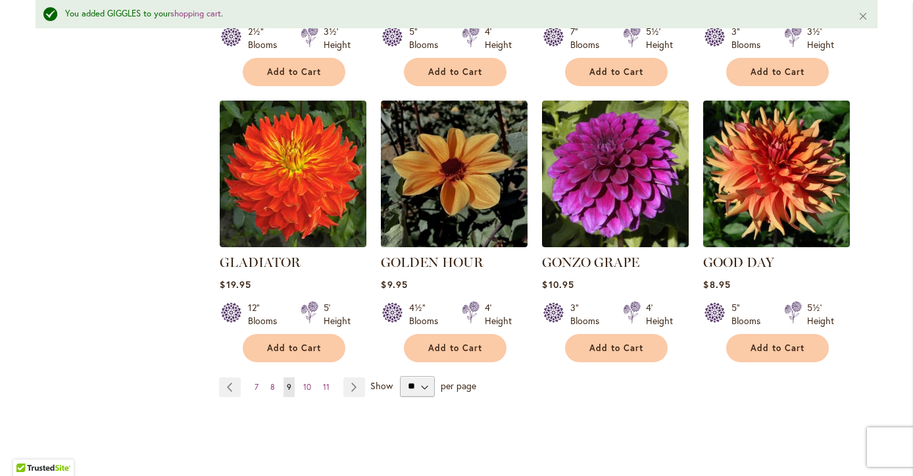
scroll to position [1112, 0]
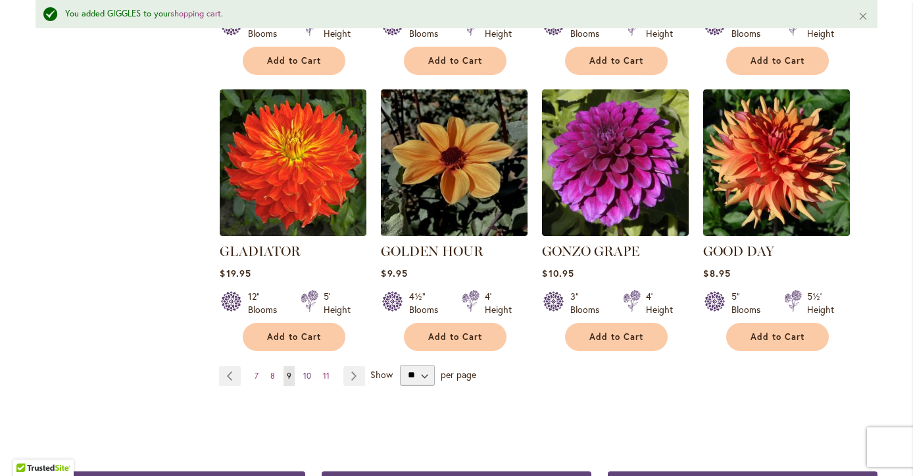
click at [310, 371] on span "10" at bounding box center [307, 376] width 8 height 10
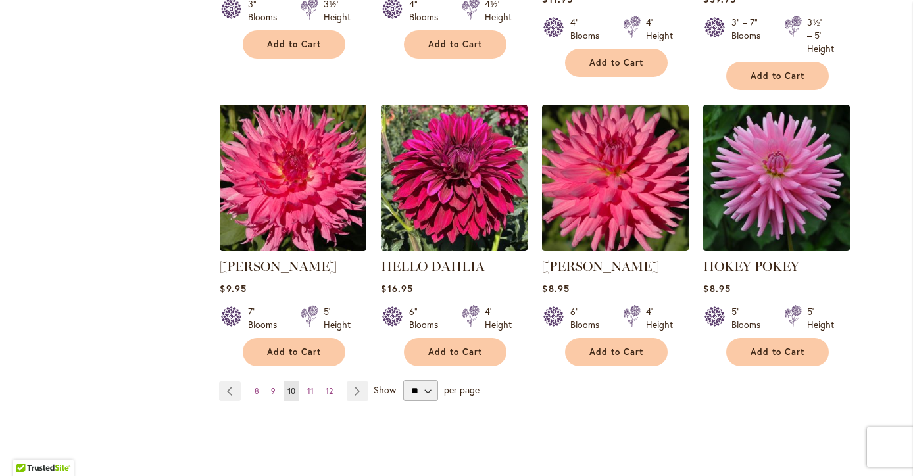
scroll to position [1093, 0]
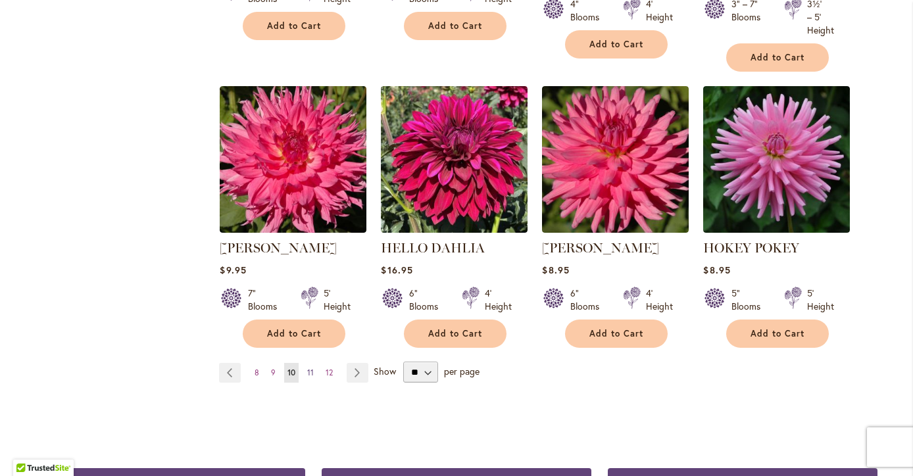
click at [310, 372] on span "11" at bounding box center [310, 373] width 7 height 10
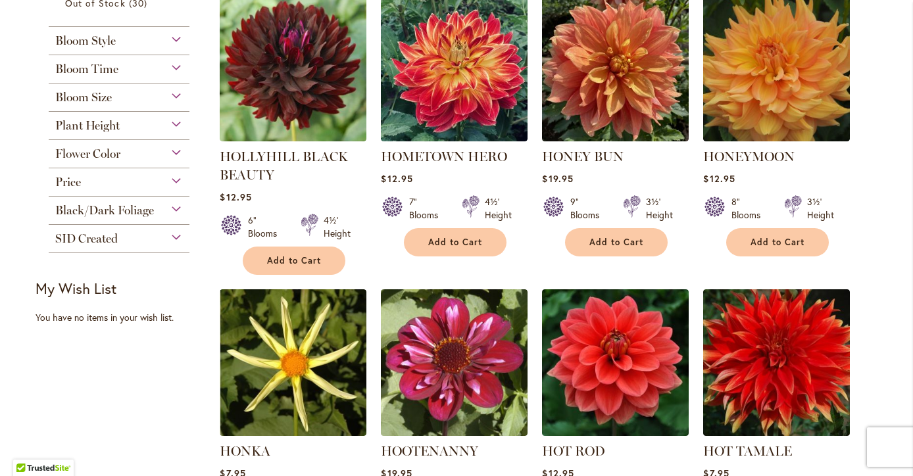
scroll to position [309, 0]
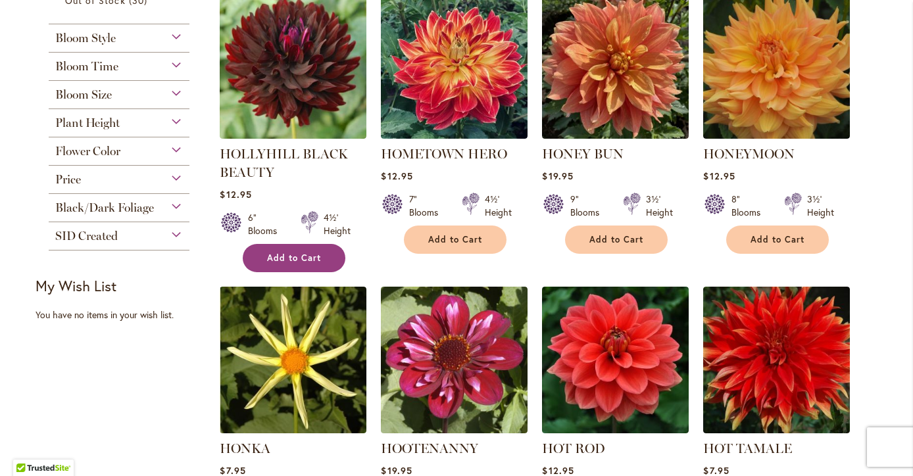
click at [274, 256] on span "Add to Cart" at bounding box center [294, 258] width 54 height 11
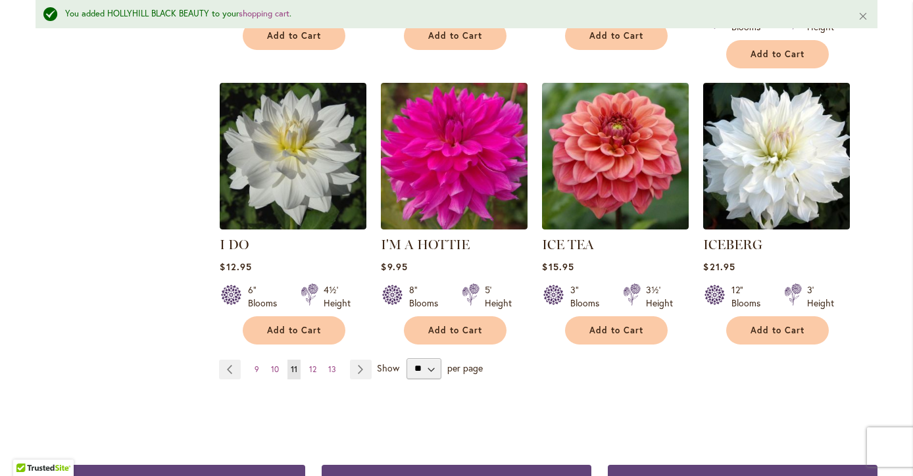
scroll to position [1127, 0]
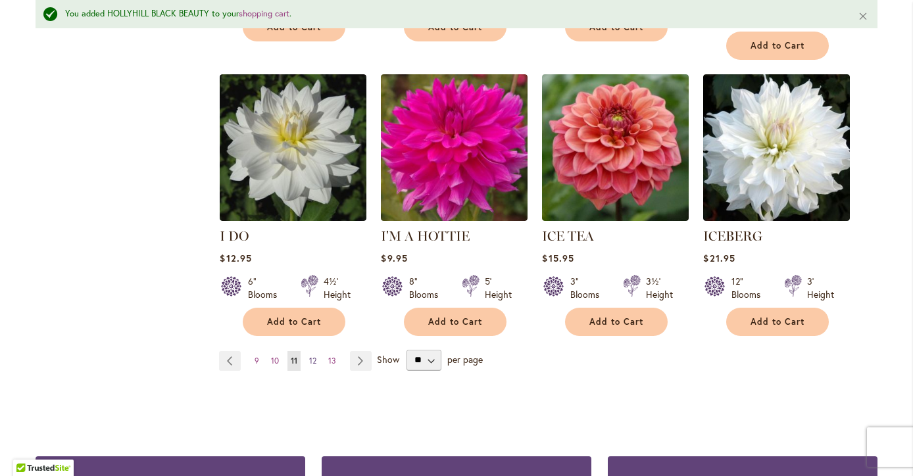
click at [314, 351] on link "Page 12" at bounding box center [313, 361] width 14 height 20
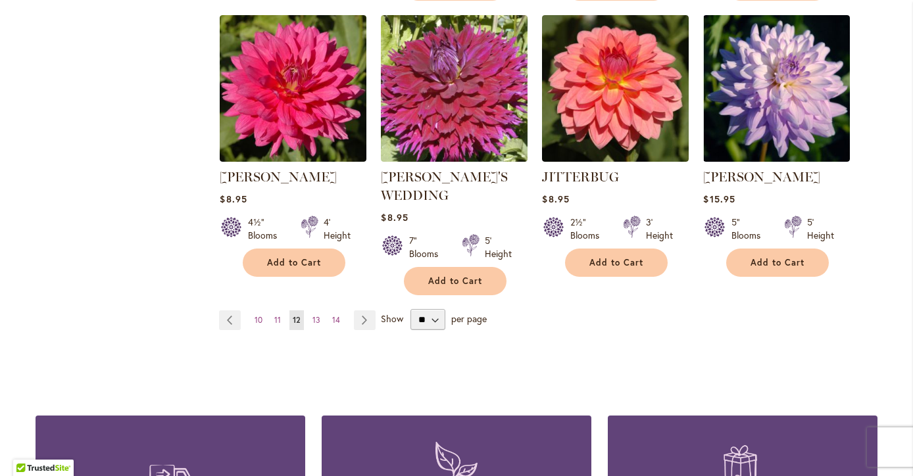
scroll to position [1152, 0]
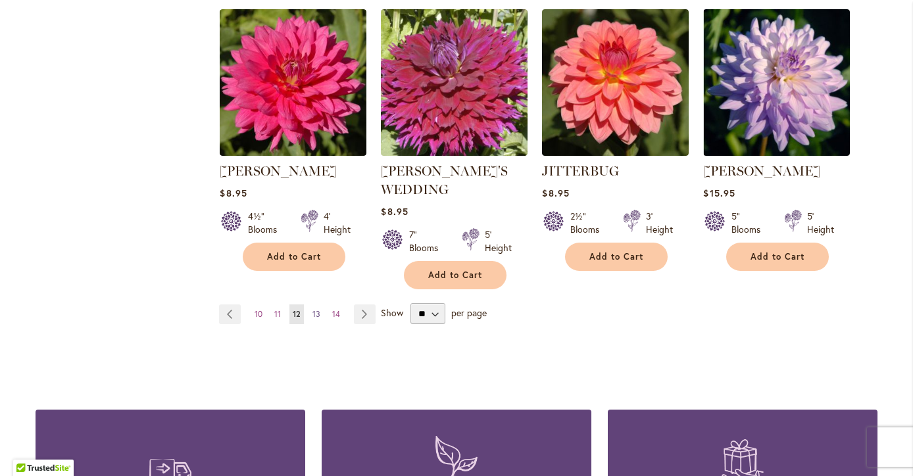
click at [317, 309] on span "13" at bounding box center [316, 314] width 8 height 10
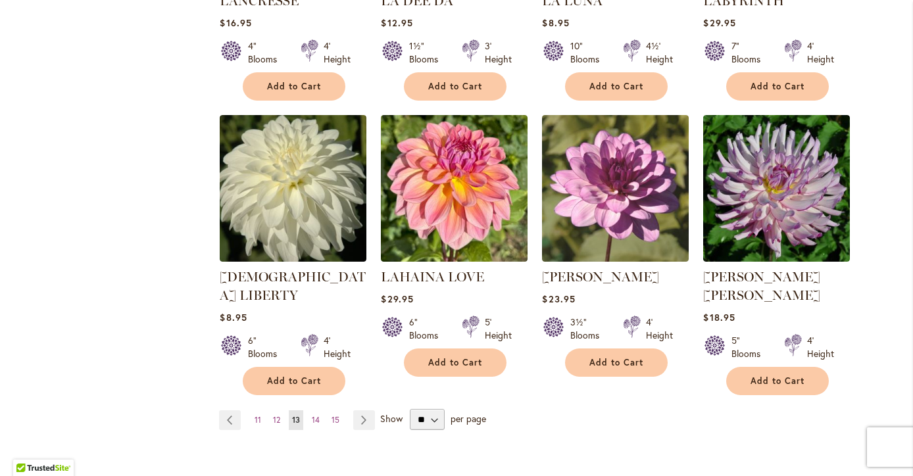
scroll to position [1015, 0]
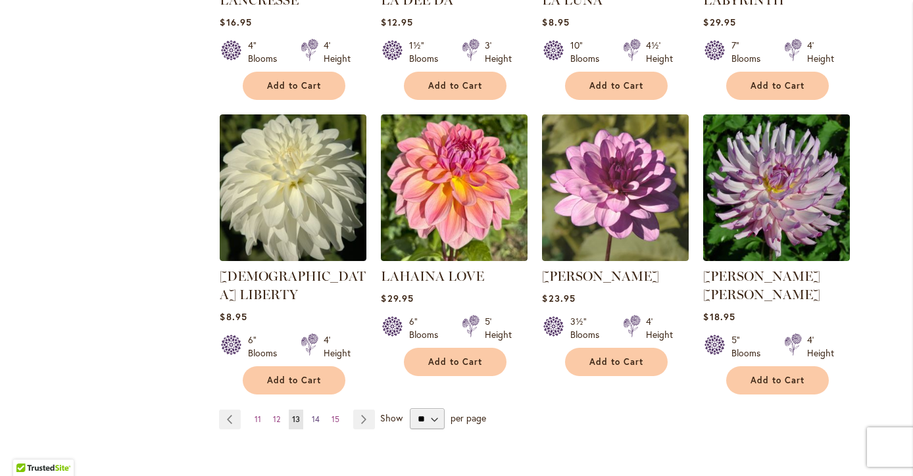
click at [314, 414] on span "14" at bounding box center [316, 419] width 8 height 10
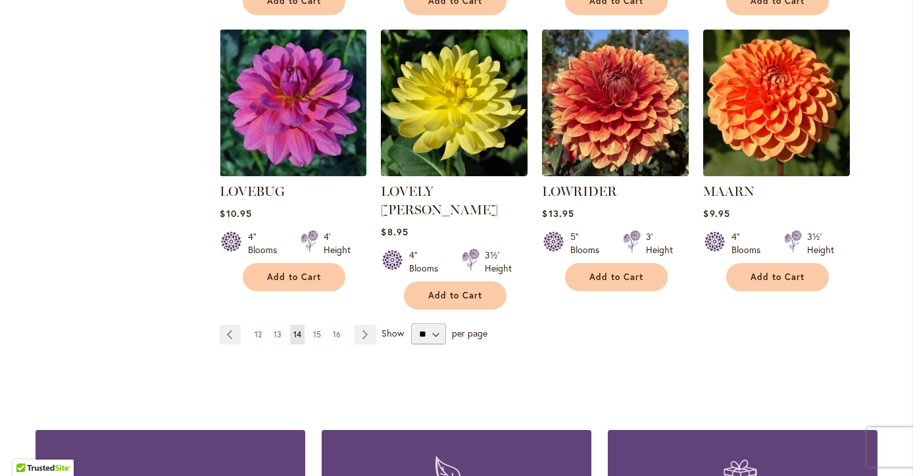
scroll to position [1122, 0]
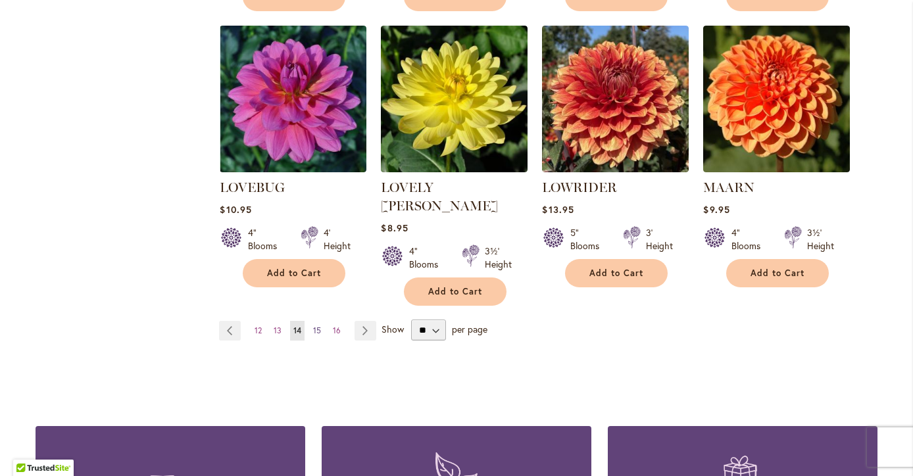
click at [316, 326] on span "15" at bounding box center [317, 331] width 8 height 10
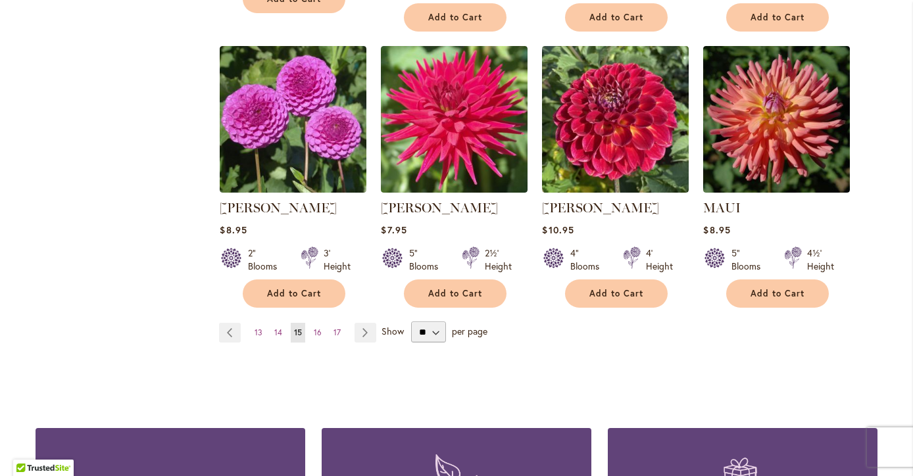
scroll to position [1111, 0]
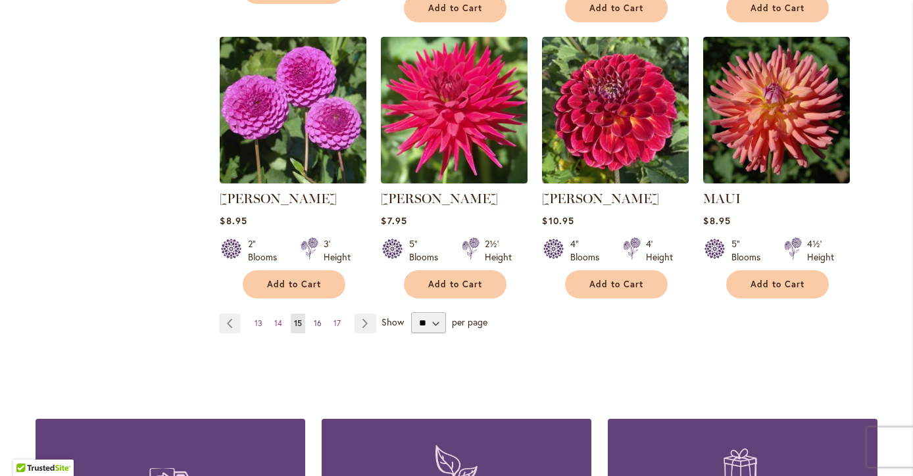
click at [319, 321] on span "16" at bounding box center [318, 323] width 8 height 10
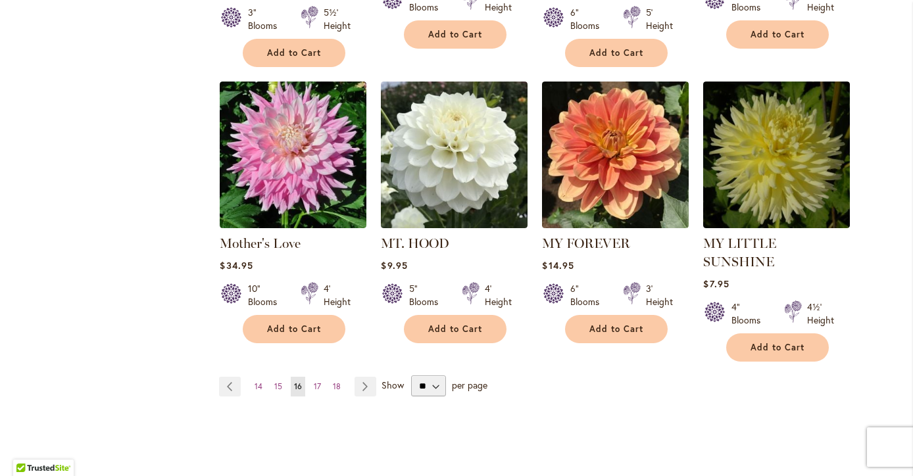
scroll to position [1112, 0]
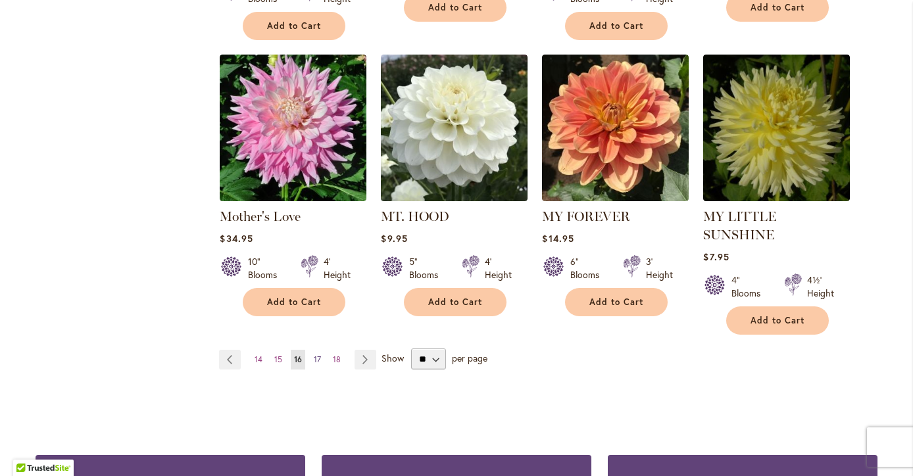
click at [318, 355] on span "17" at bounding box center [317, 360] width 7 height 10
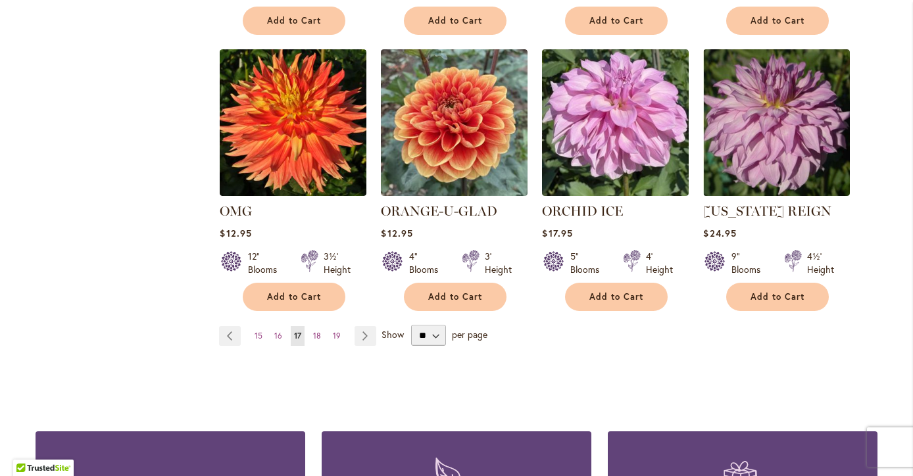
scroll to position [1085, 0]
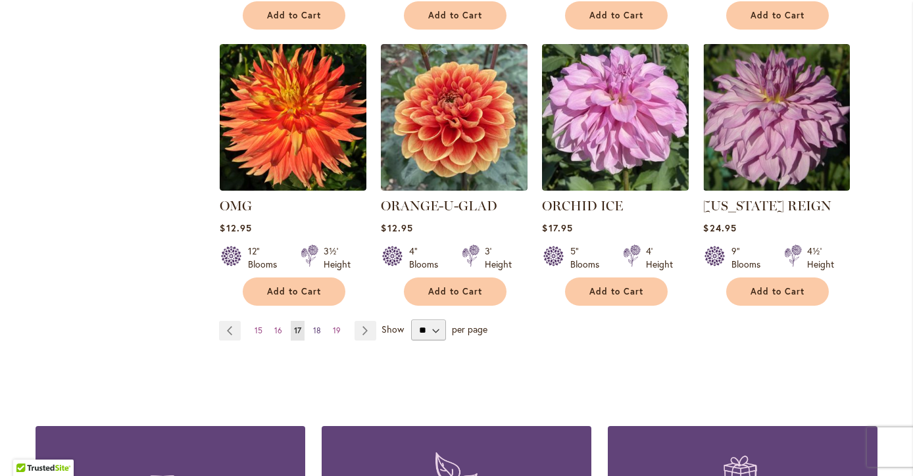
click at [320, 328] on span "18" at bounding box center [317, 331] width 8 height 10
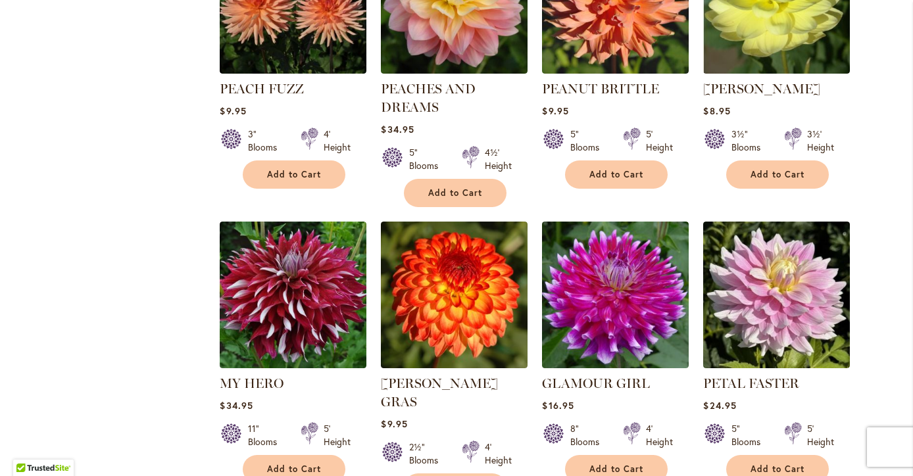
scroll to position [863, 0]
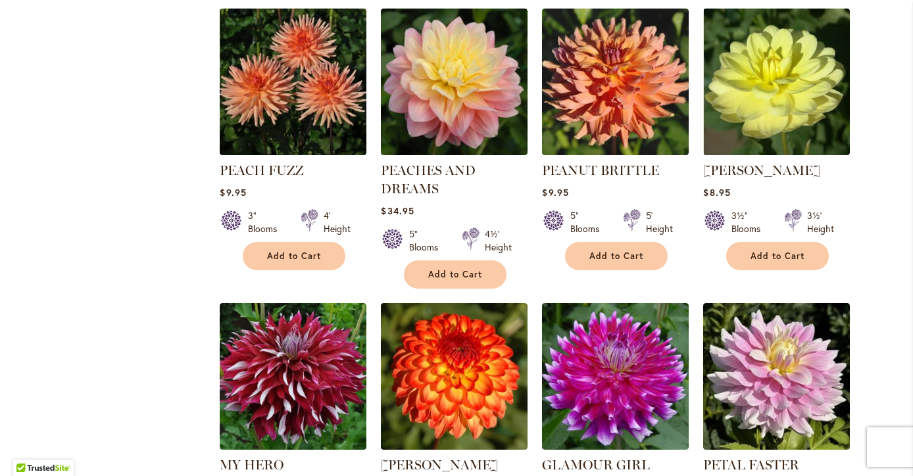
click at [272, 239] on div "PEACH FUZZ Rating: 93% 5 Reviews $9.95 3" Blooms 4' Height Add to Cart" at bounding box center [293, 212] width 147 height 103
click at [268, 251] on span "Add to Cart" at bounding box center [294, 256] width 54 height 11
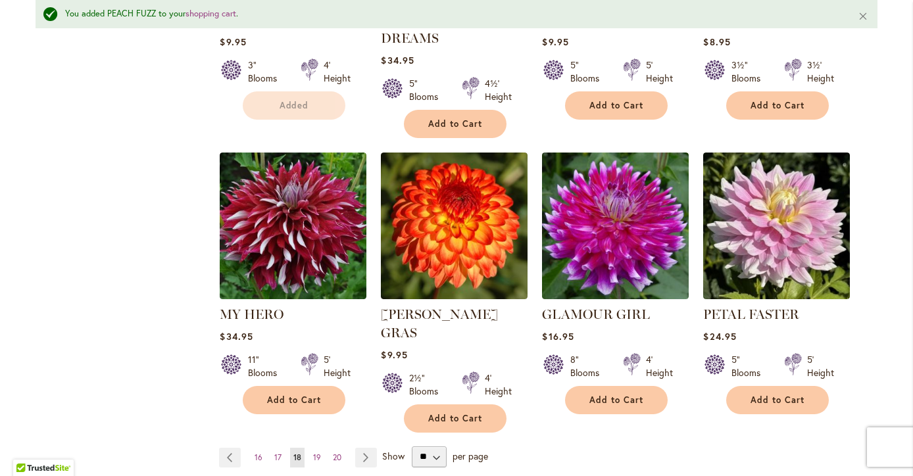
scroll to position [1114, 0]
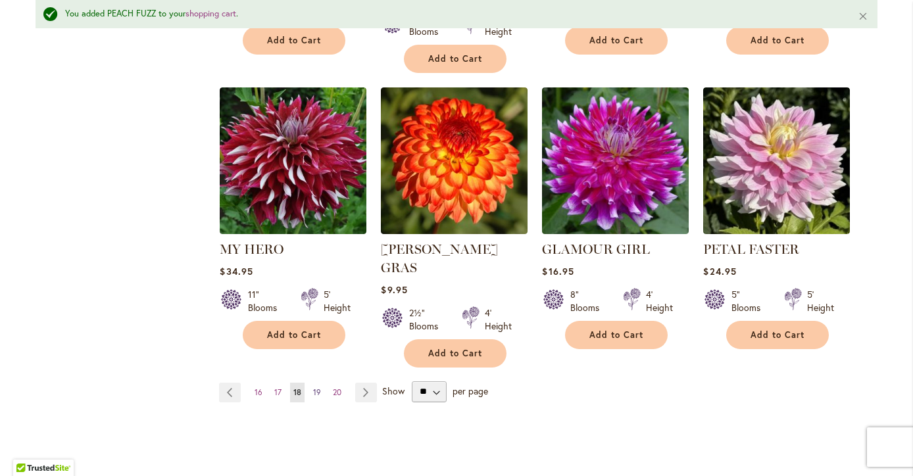
click at [317, 387] on span "19" at bounding box center [317, 392] width 8 height 10
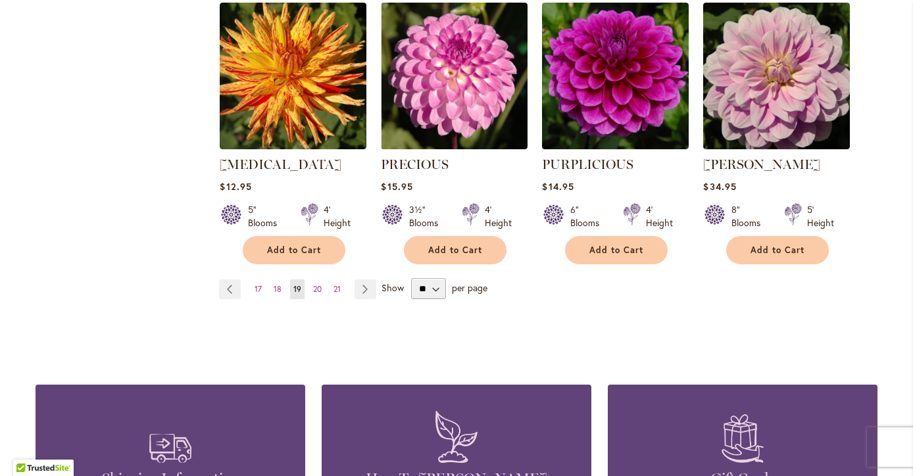
scroll to position [1167, 0]
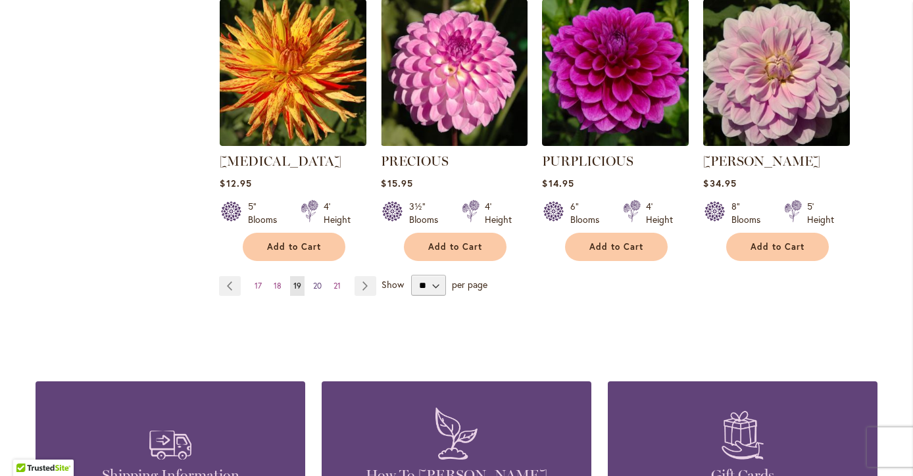
click at [318, 281] on span "20" at bounding box center [317, 286] width 9 height 10
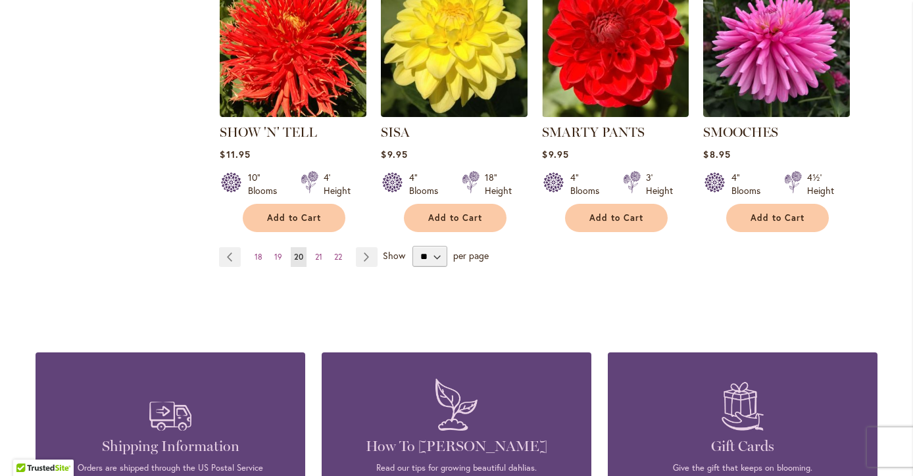
scroll to position [1120, 0]
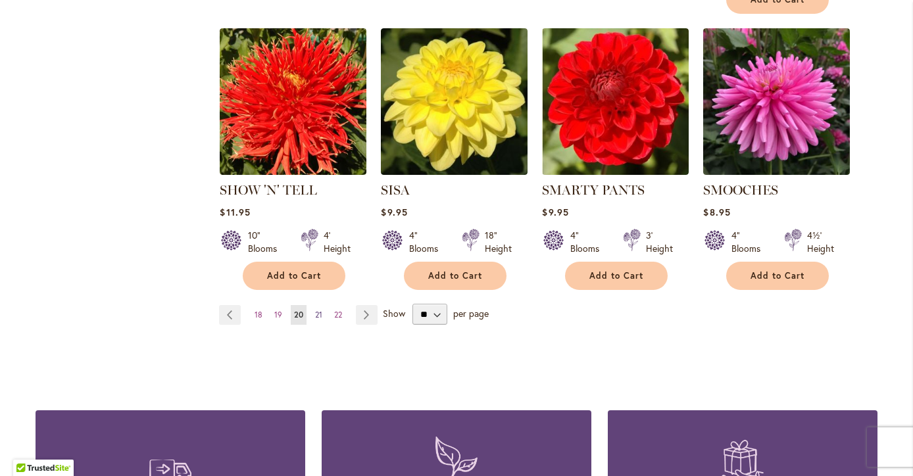
click at [315, 310] on span "21" at bounding box center [318, 315] width 7 height 10
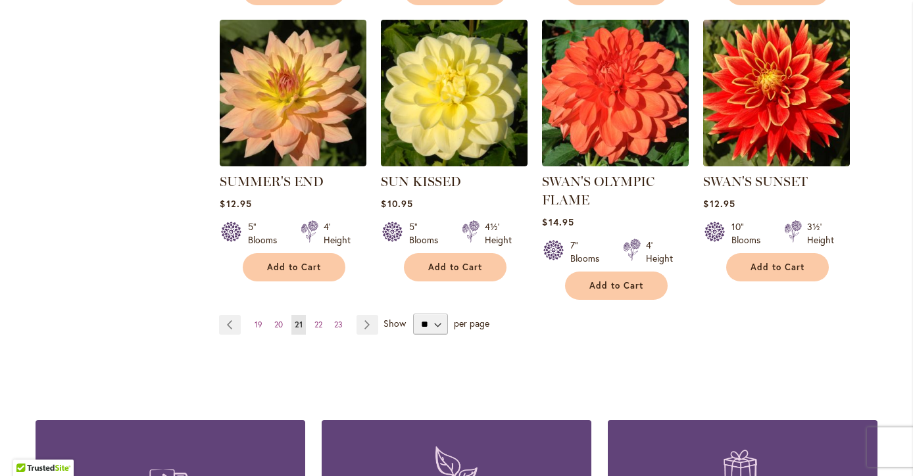
scroll to position [1112, 0]
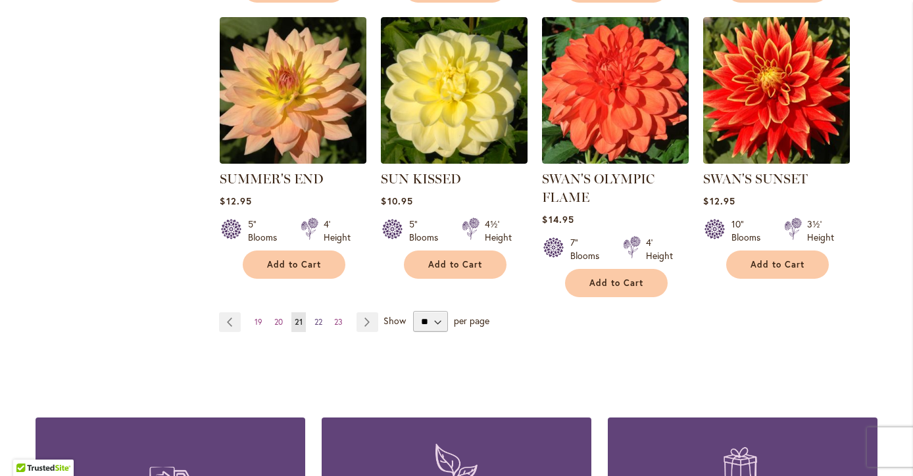
click at [318, 320] on span "22" at bounding box center [318, 322] width 8 height 10
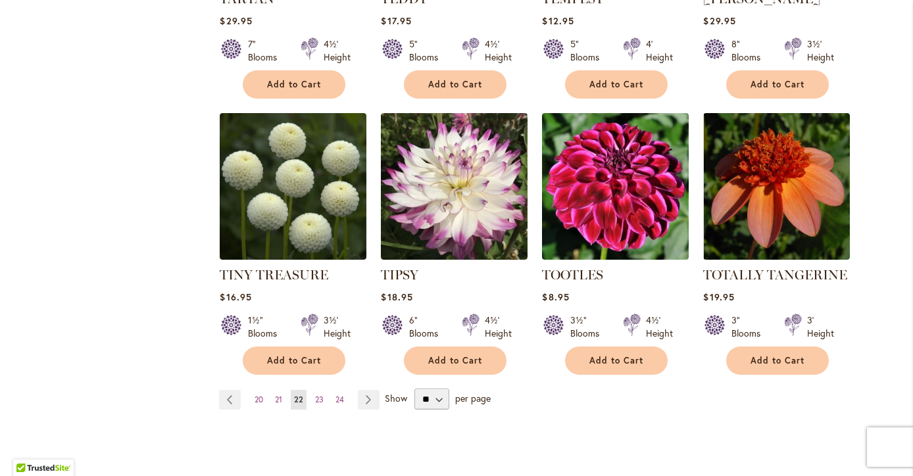
scroll to position [1018, 0]
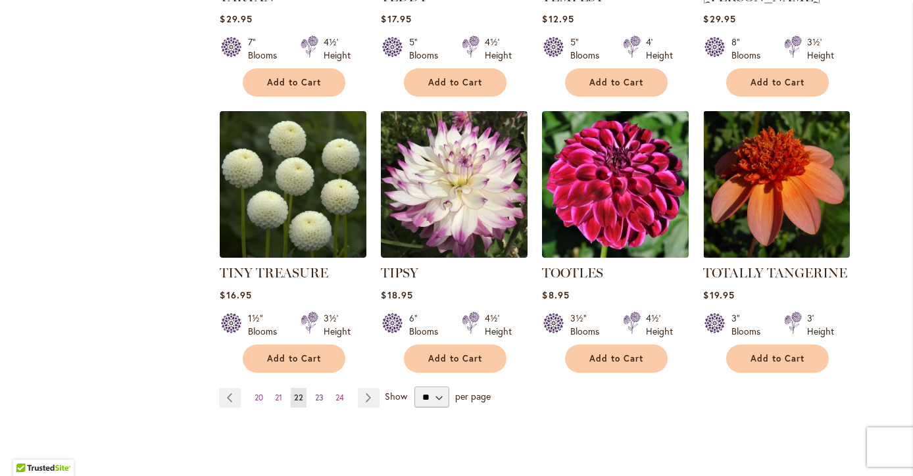
click at [320, 396] on span "23" at bounding box center [319, 398] width 9 height 10
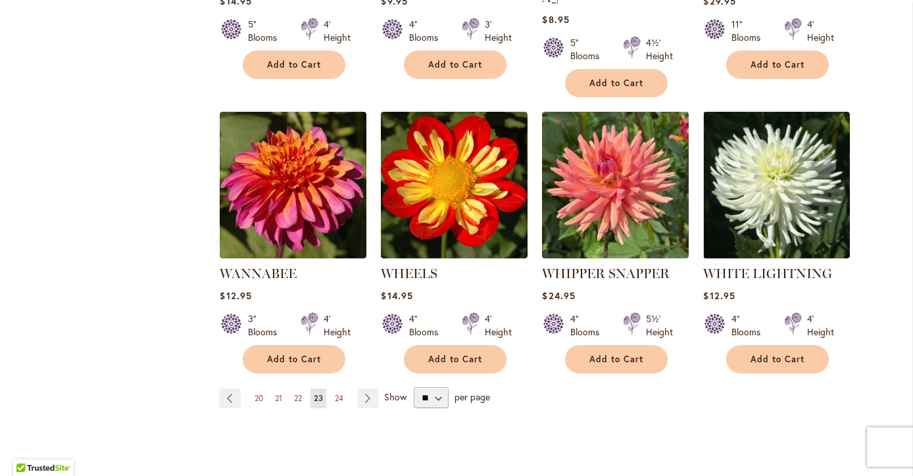
scroll to position [1037, 0]
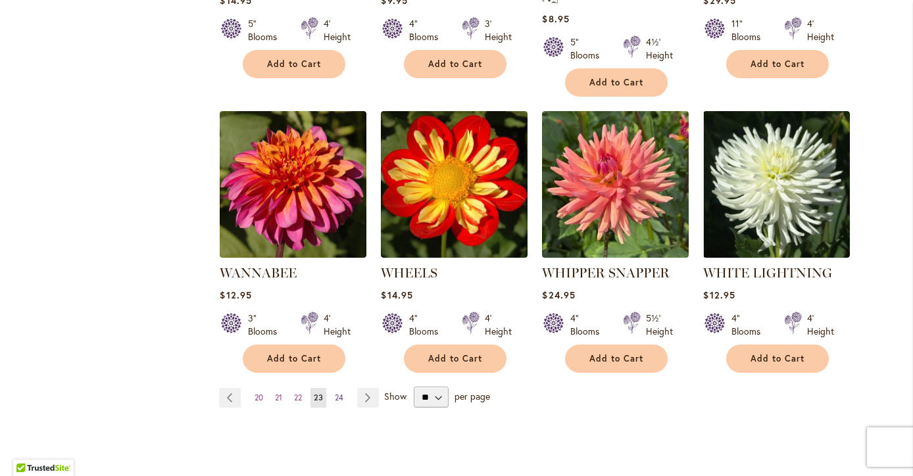
click at [337, 393] on span "24" at bounding box center [339, 398] width 9 height 10
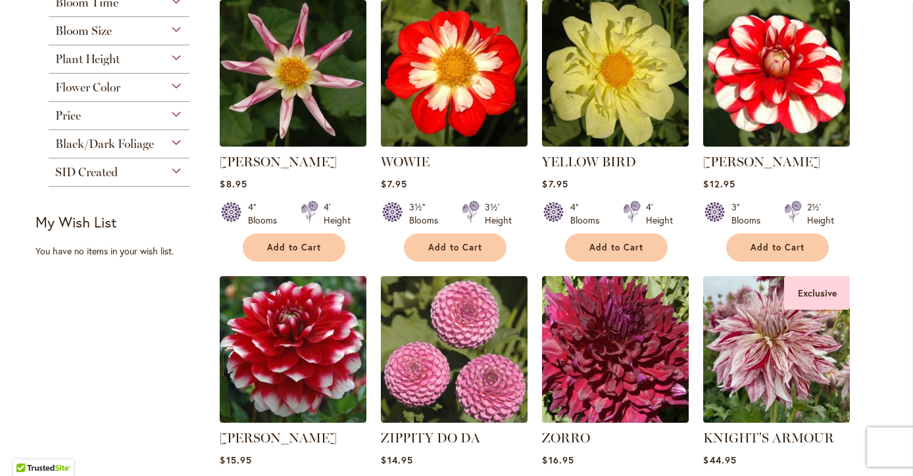
scroll to position [601, 0]
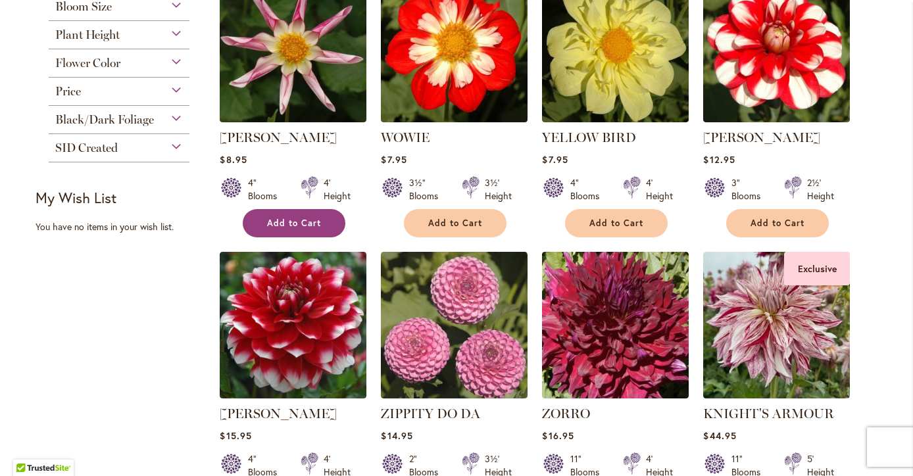
click at [260, 226] on button "Add to Cart" at bounding box center [294, 223] width 103 height 28
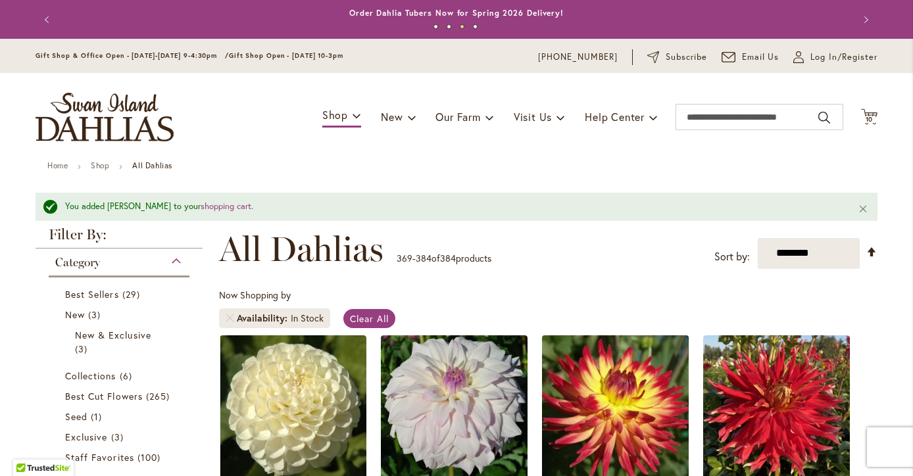
scroll to position [0, 0]
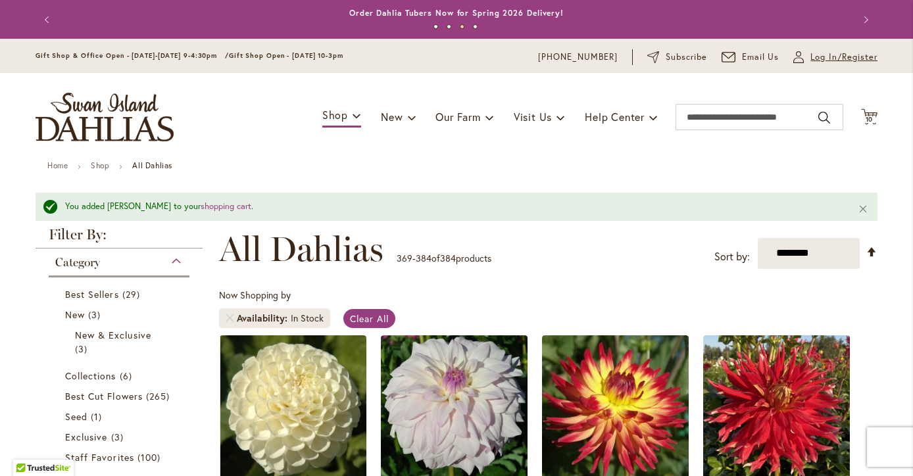
click at [835, 58] on span "Log In/Register" at bounding box center [843, 57] width 67 height 13
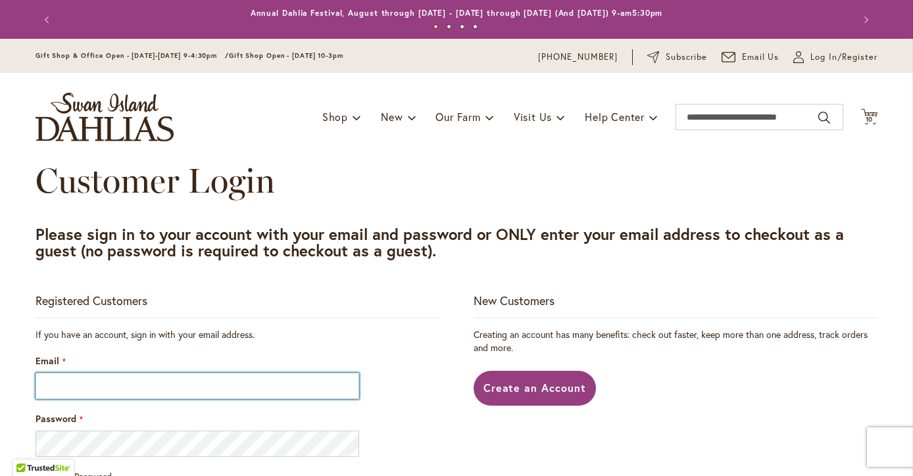
type input "**********"
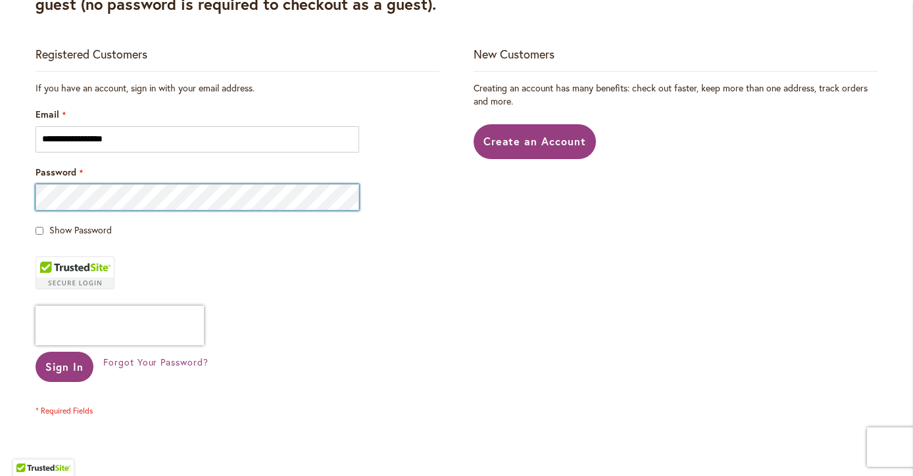
scroll to position [301, 0]
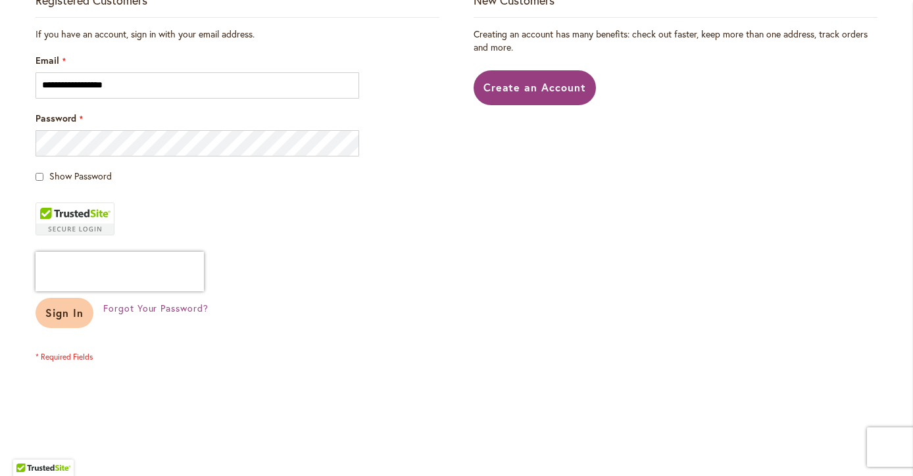
click at [80, 320] on button "Sign In" at bounding box center [65, 313] width 58 height 30
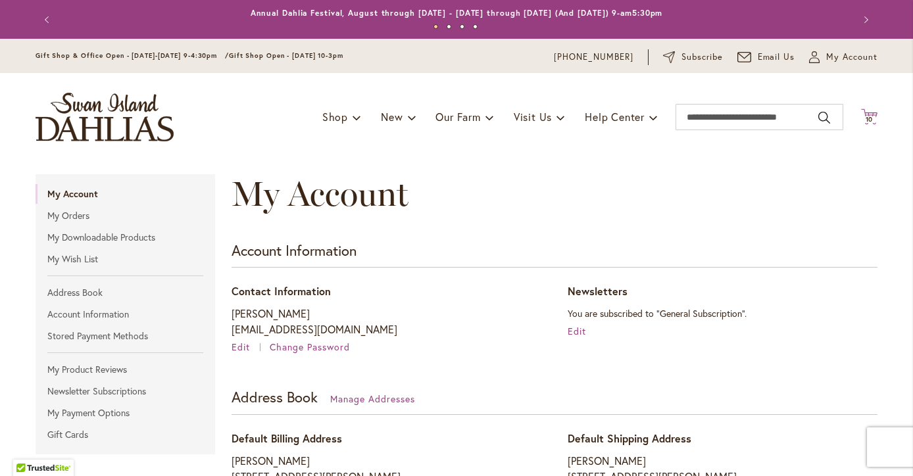
click at [868, 116] on span "10" at bounding box center [870, 119] width 8 height 9
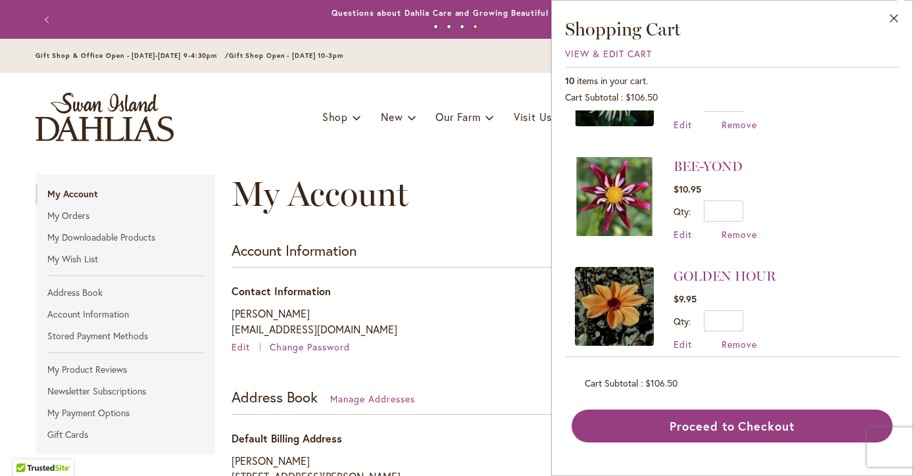
scroll to position [468, 0]
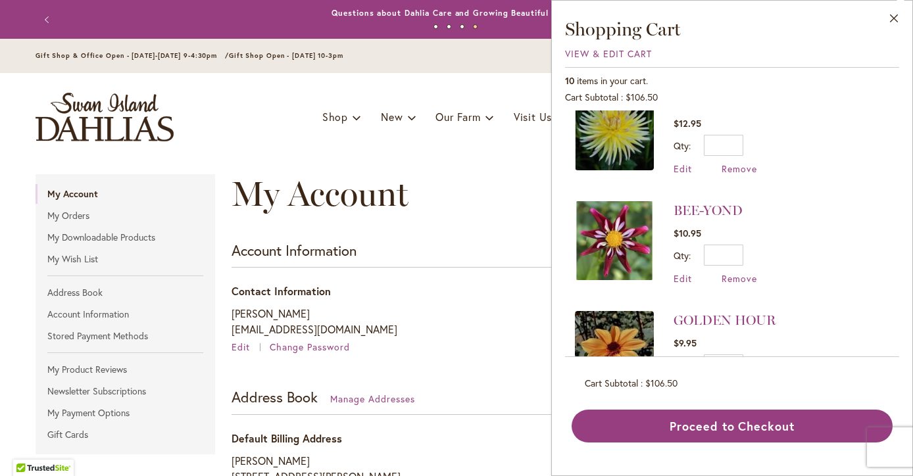
click at [495, 144] on div "Toggle Nav Shop Dahlia Tubers Collections Fresh Cut Dahlias Gardening Supplies …" at bounding box center [456, 117] width 868 height 88
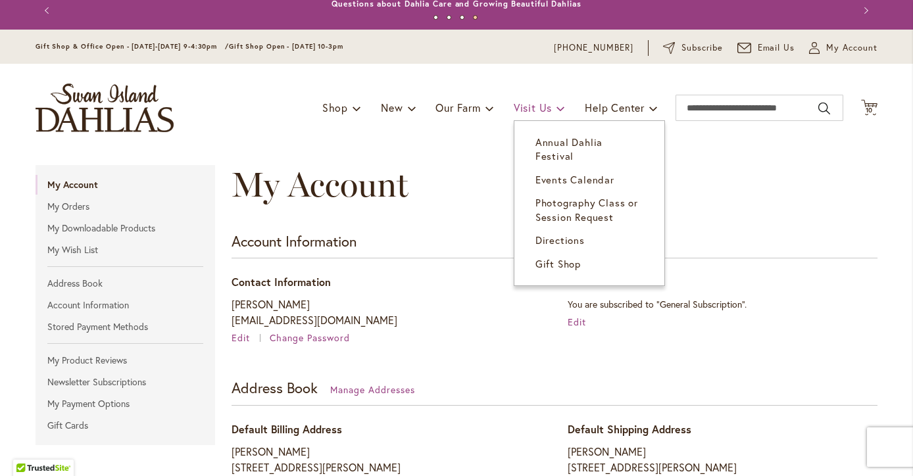
scroll to position [11, 0]
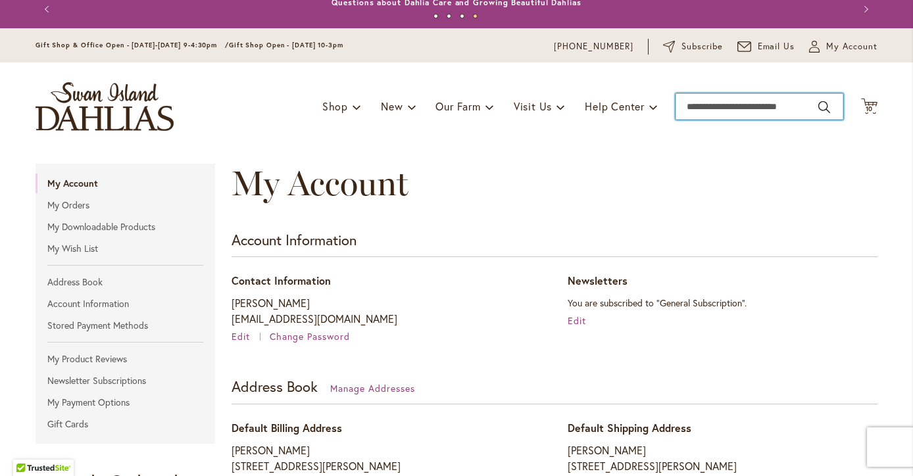
click at [708, 111] on input "Search" at bounding box center [760, 106] width 168 height 26
type input "*********"
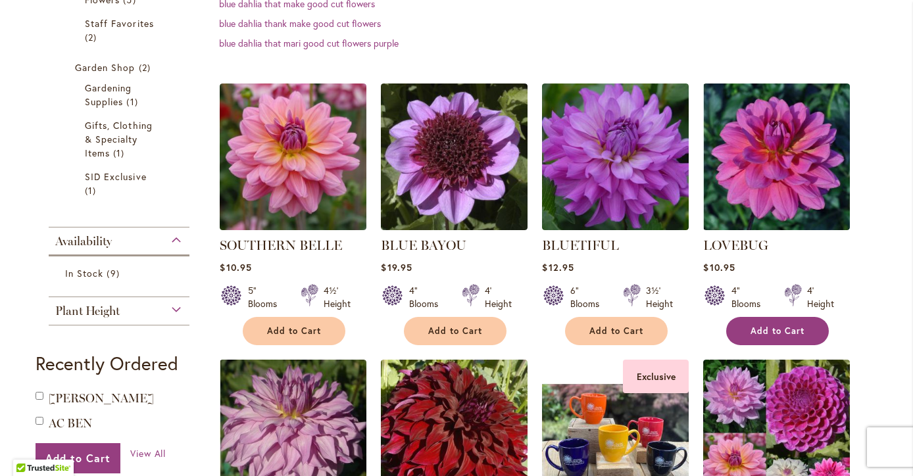
scroll to position [350, 0]
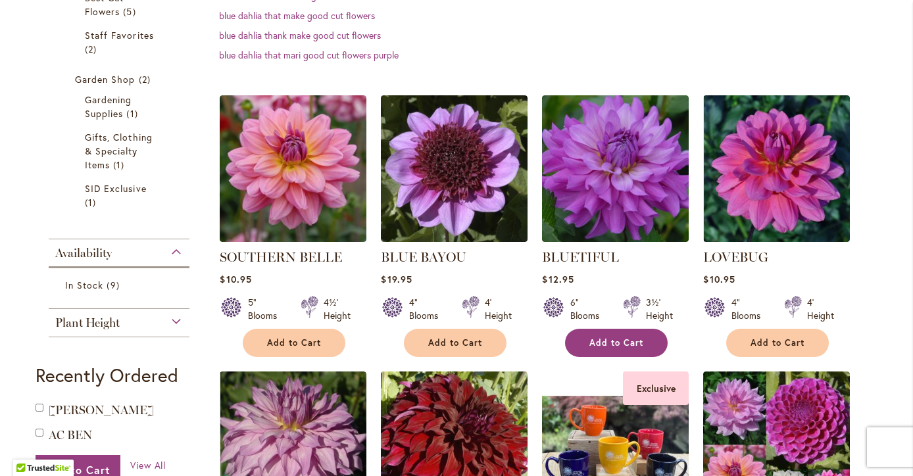
click at [641, 347] on button "Add to Cart" at bounding box center [616, 343] width 103 height 28
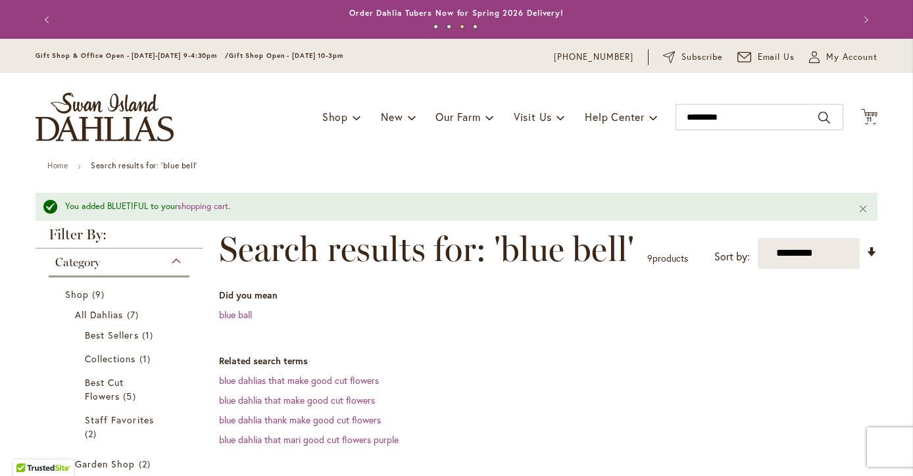
scroll to position [0, 0]
